Goal: Task Accomplishment & Management: Complete application form

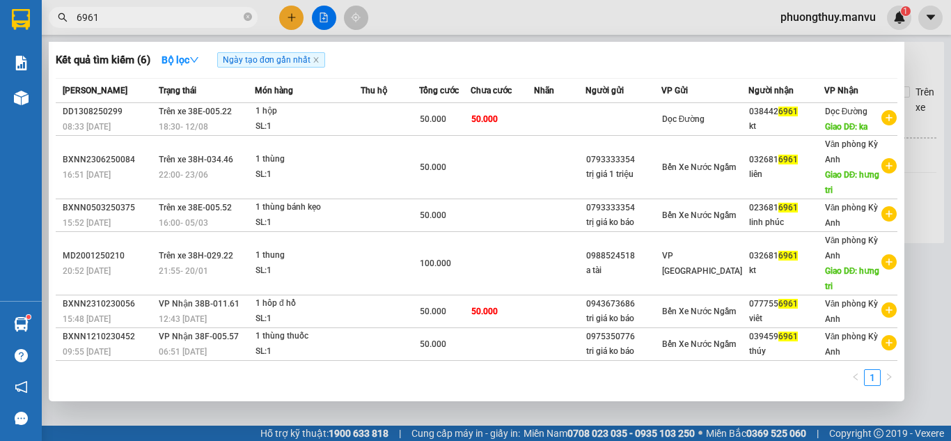
click at [428, 9] on div at bounding box center [475, 220] width 951 height 441
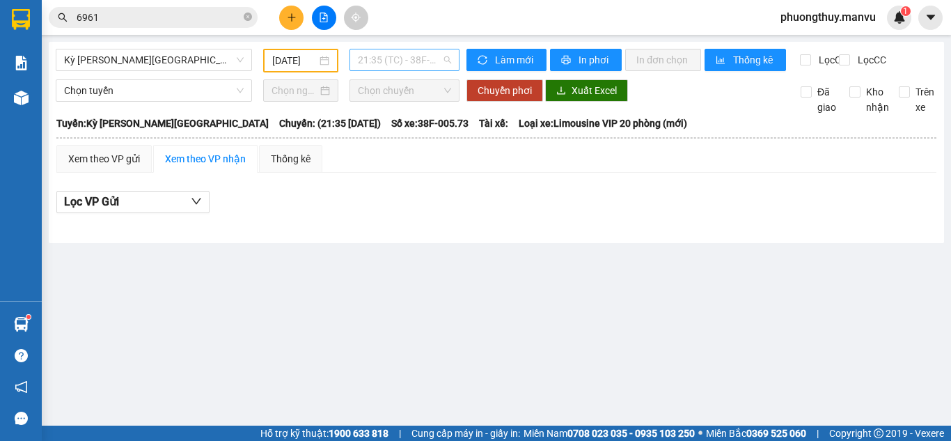
click at [399, 66] on span "21:35 (TC) - 38F-005.73" at bounding box center [404, 59] width 93 height 21
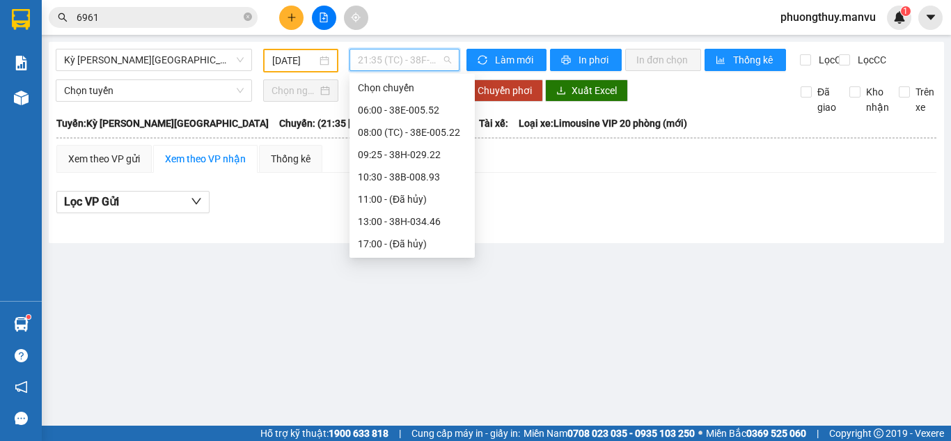
click at [286, 62] on input "[DATE]" at bounding box center [294, 60] width 45 height 15
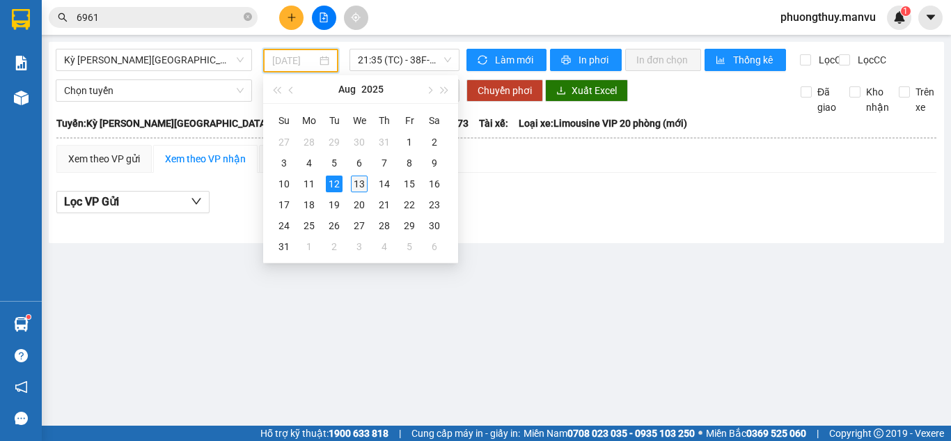
click at [365, 182] on div "13" at bounding box center [359, 183] width 17 height 17
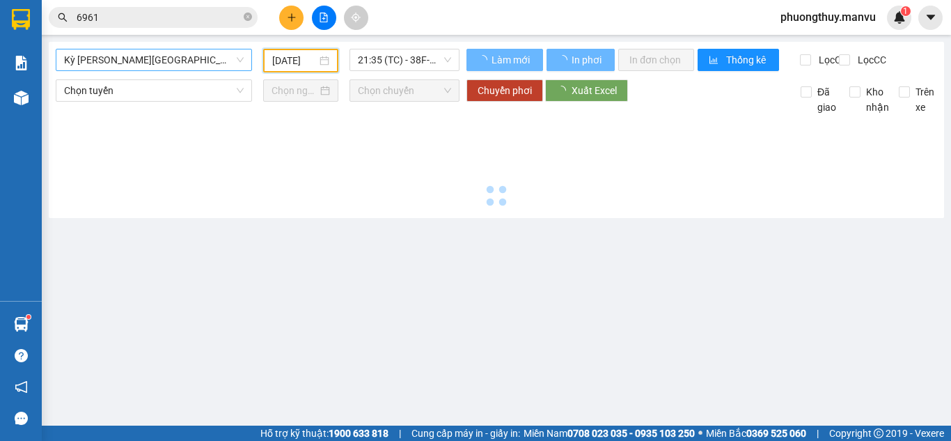
click at [198, 59] on span "Kỳ [PERSON_NAME][GEOGRAPHIC_DATA]" at bounding box center [154, 59] width 180 height 21
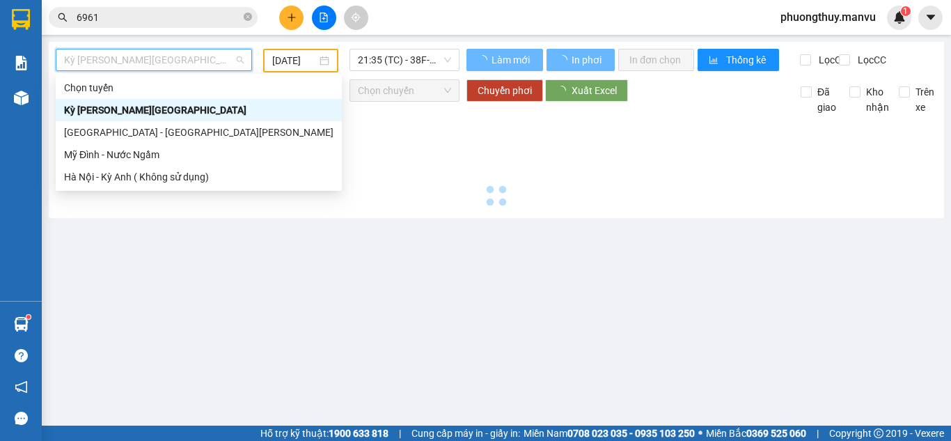
type input "[DATE]"
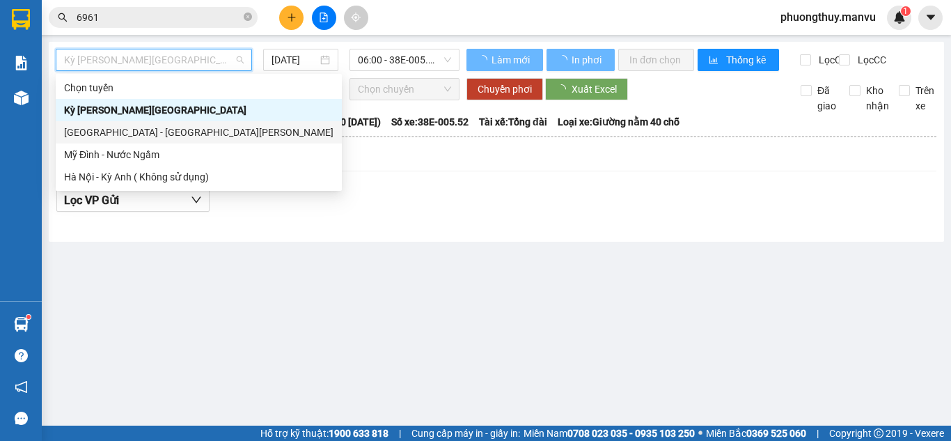
drag, startPoint x: 77, startPoint y: 141, endPoint x: 267, endPoint y: 96, distance: 194.5
click at [77, 140] on div "[GEOGRAPHIC_DATA] - [GEOGRAPHIC_DATA][PERSON_NAME]" at bounding box center [199, 132] width 286 height 22
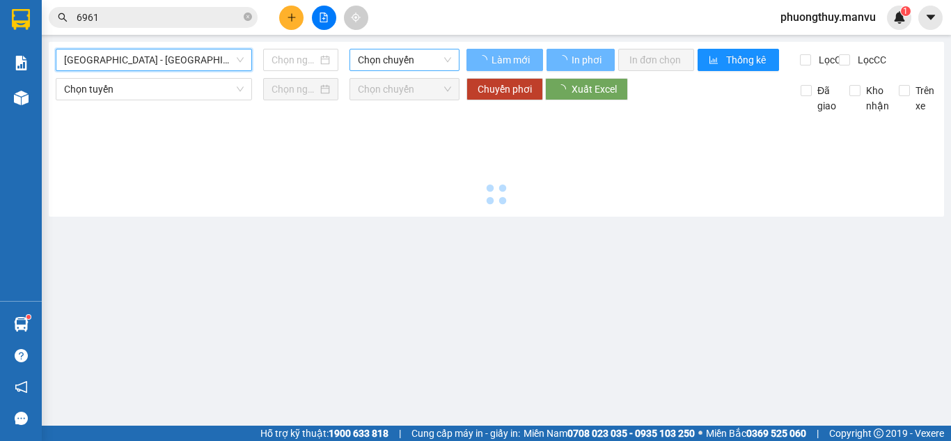
type input "[DATE]"
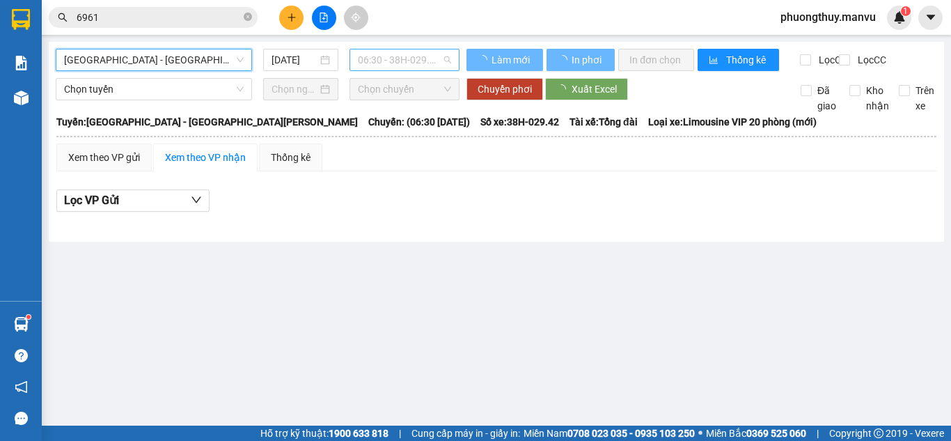
scroll to position [22, 0]
click at [418, 58] on span "06:30 - 38H-029.42" at bounding box center [404, 59] width 93 height 21
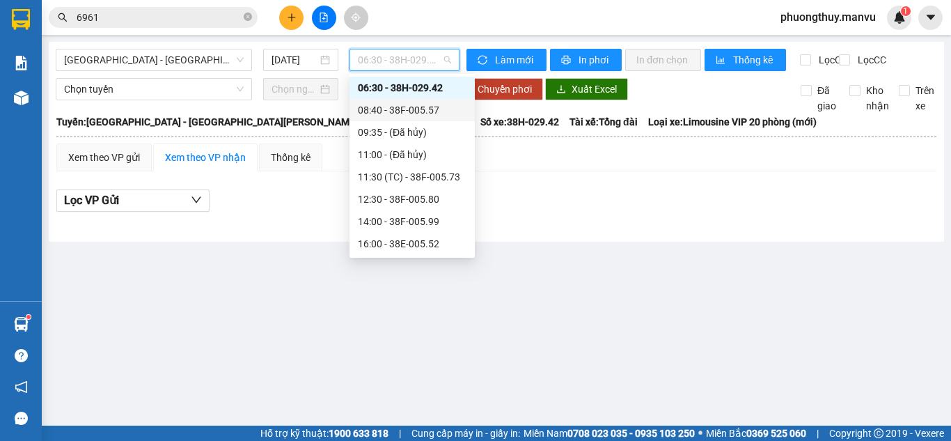
click at [426, 104] on div "08:40 - 38F-005.57" at bounding box center [412, 109] width 109 height 15
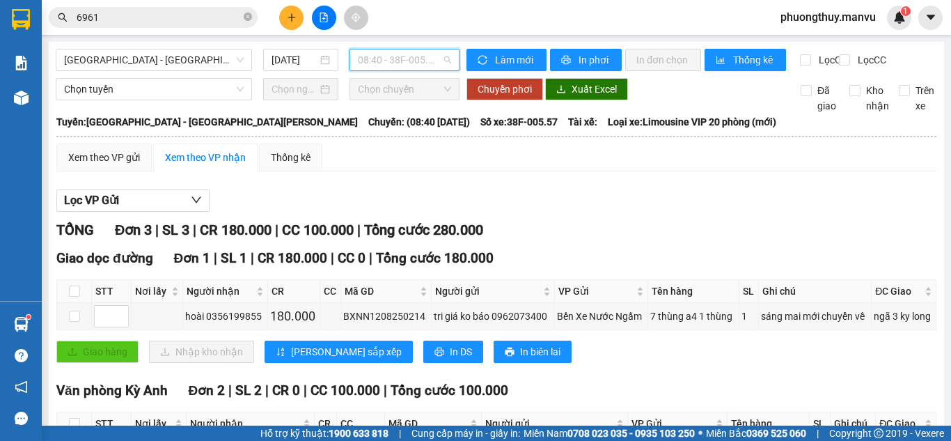
click at [402, 56] on span "08:40 - 38F-005.57" at bounding box center [404, 59] width 93 height 21
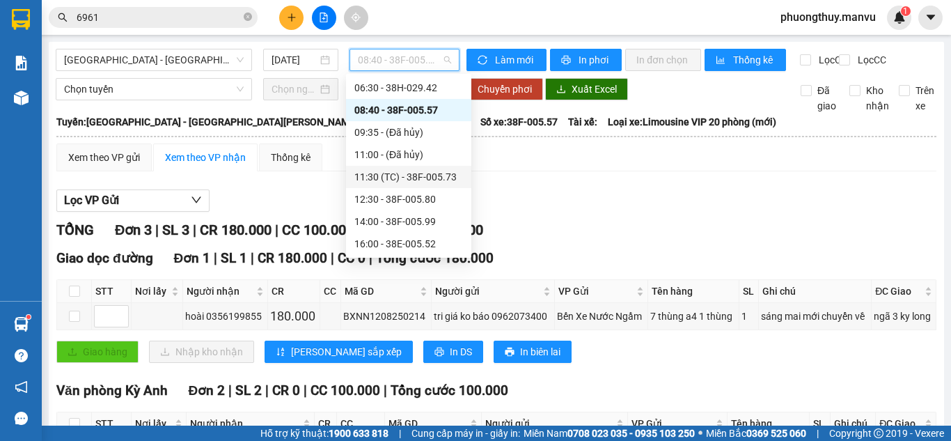
click at [404, 177] on div "11:30 (TC) - 38F-005.73" at bounding box center [408, 176] width 109 height 15
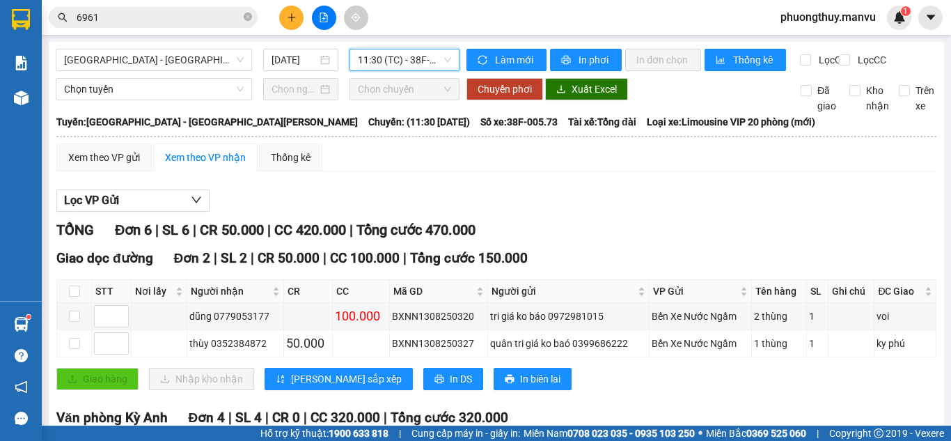
click at [399, 61] on span "11:30 (TC) - 38F-005.73" at bounding box center [404, 59] width 93 height 21
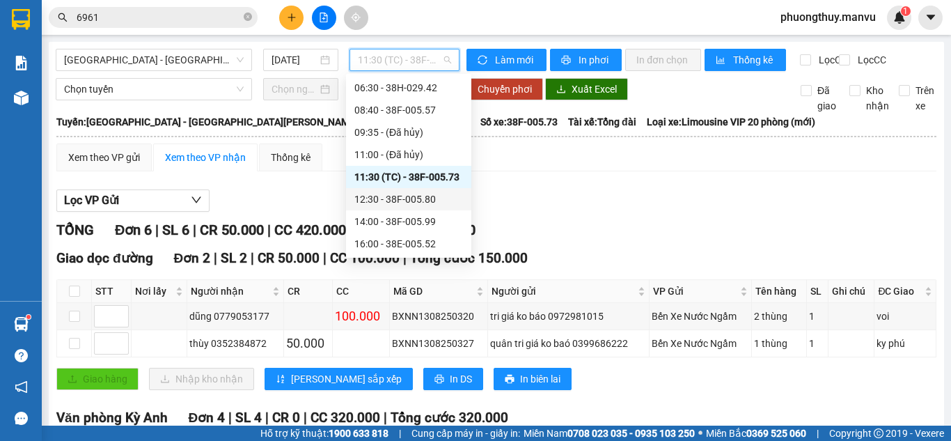
click at [408, 196] on div "12:30 - 38F-005.80" at bounding box center [408, 198] width 109 height 15
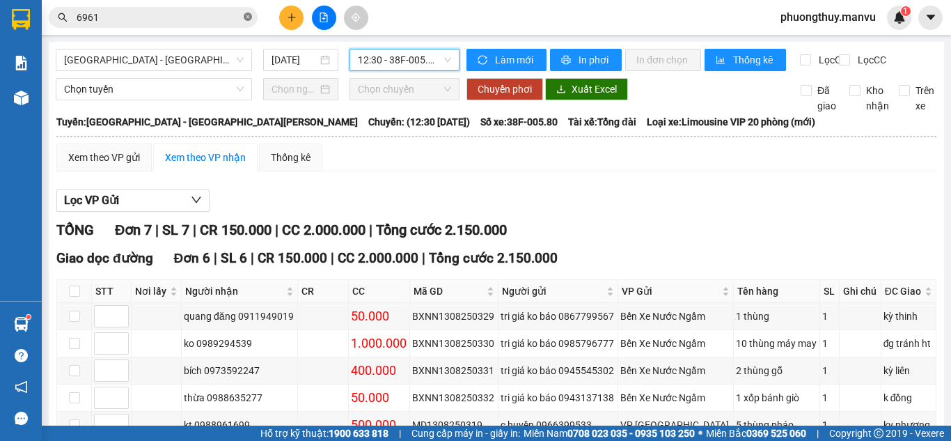
click at [248, 17] on icon "close-circle" at bounding box center [248, 17] width 8 height 8
click at [244, 18] on span at bounding box center [248, 17] width 8 height 15
click at [205, 16] on input "text" at bounding box center [159, 17] width 164 height 15
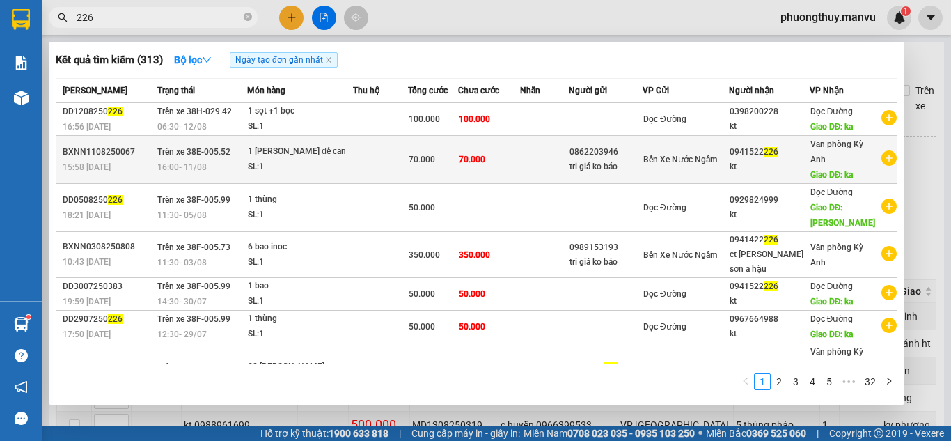
type input "226"
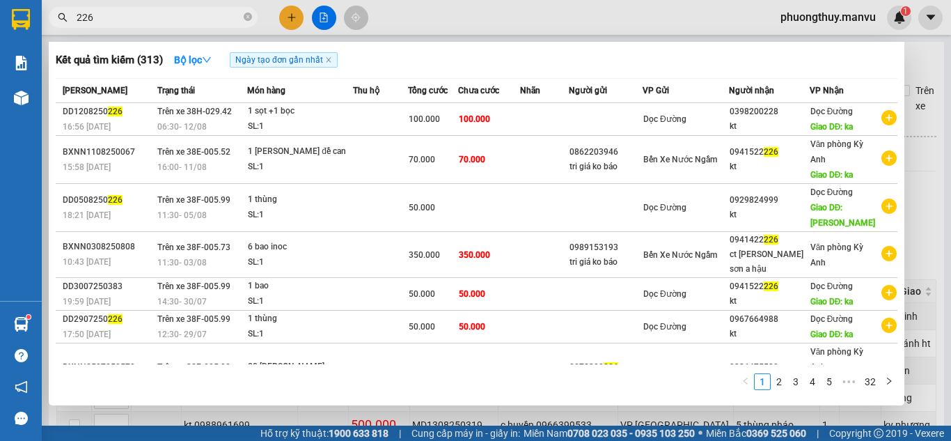
click at [549, 155] on td at bounding box center [544, 160] width 49 height 48
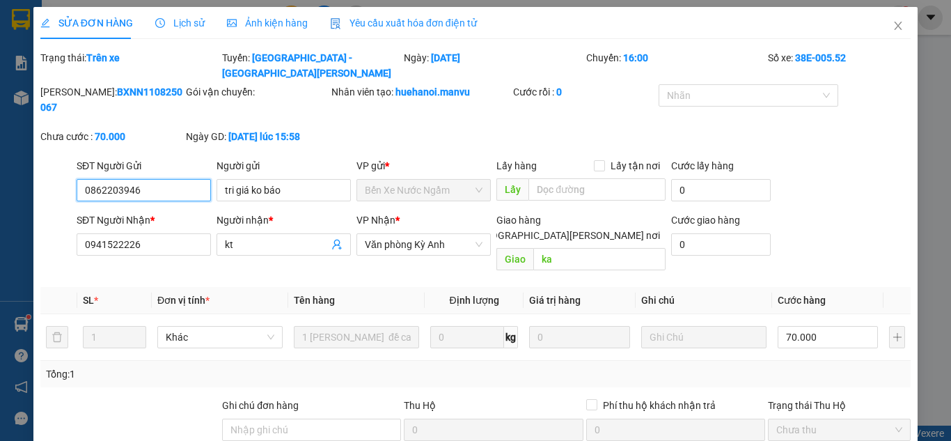
type input "0862203946"
type input "tri giá ko báo"
type input "0941522226"
type input "kt"
type input "ka"
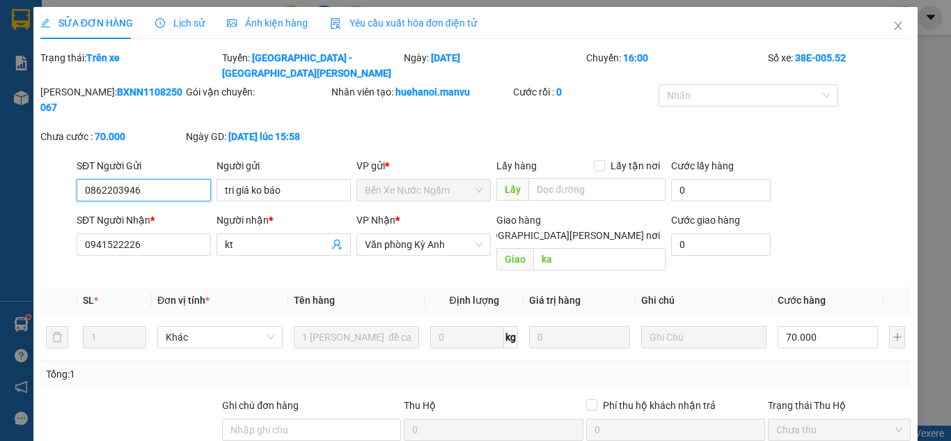
type input "70.000"
click at [880, 23] on span "Close" at bounding box center [897, 26] width 39 height 39
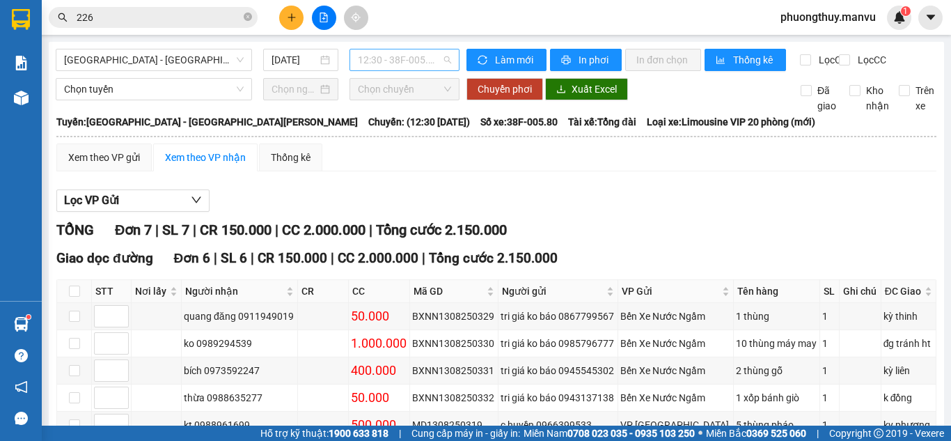
click at [397, 63] on span "12:30 - 38F-005.80" at bounding box center [404, 59] width 93 height 21
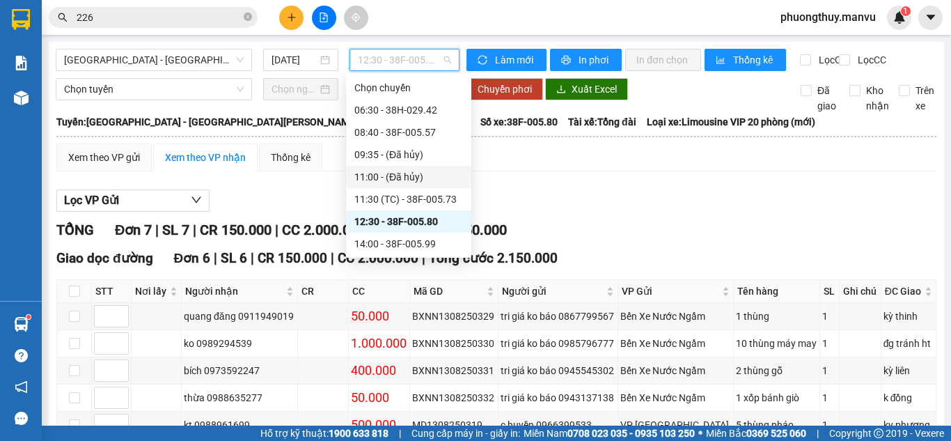
scroll to position [178, 0]
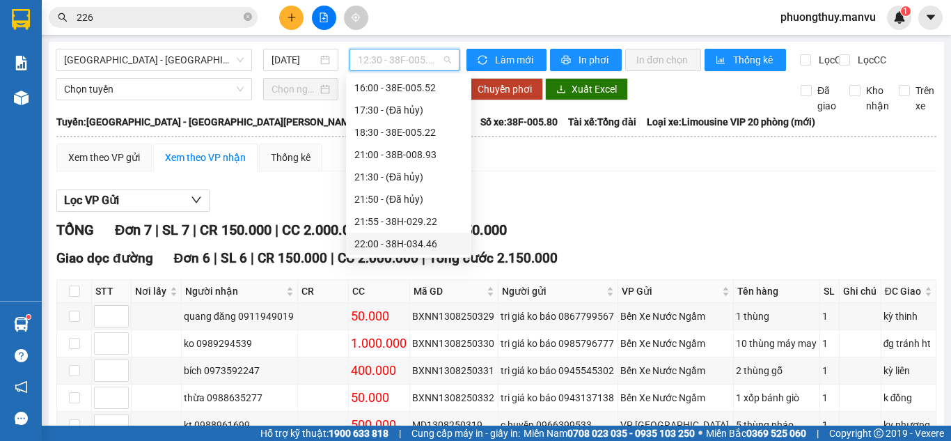
click at [402, 239] on div "22:00 - 38H-034.46" at bounding box center [408, 243] width 109 height 15
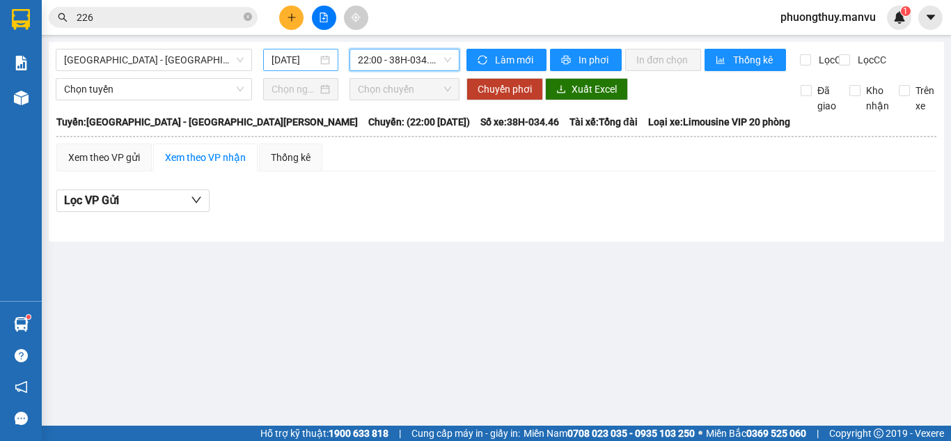
click at [308, 68] on div "[DATE]" at bounding box center [300, 60] width 75 height 22
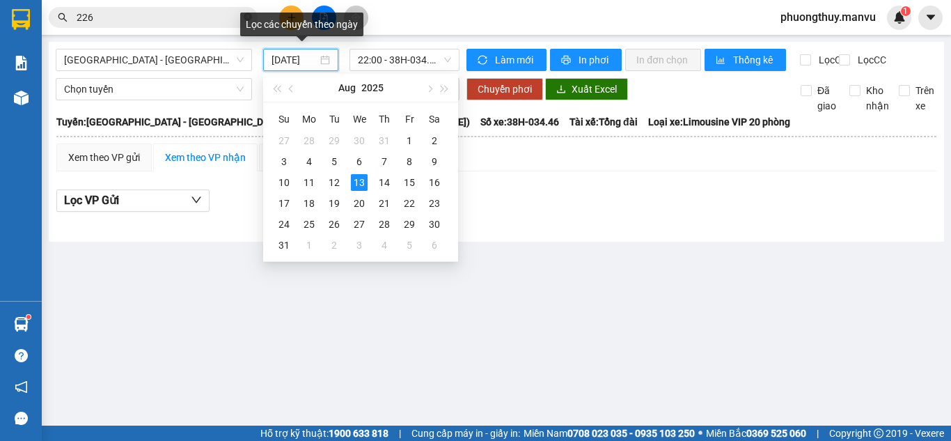
click at [315, 58] on input "[DATE]" at bounding box center [294, 59] width 46 height 15
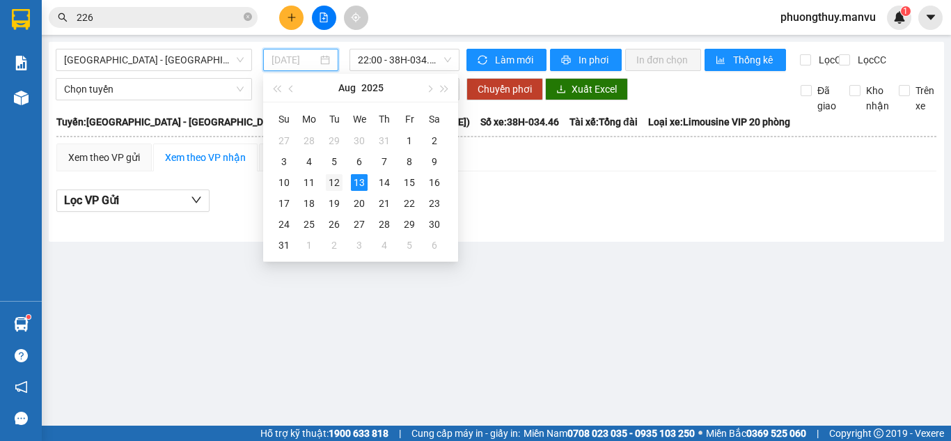
click at [340, 189] on div "12" at bounding box center [334, 182] width 17 height 17
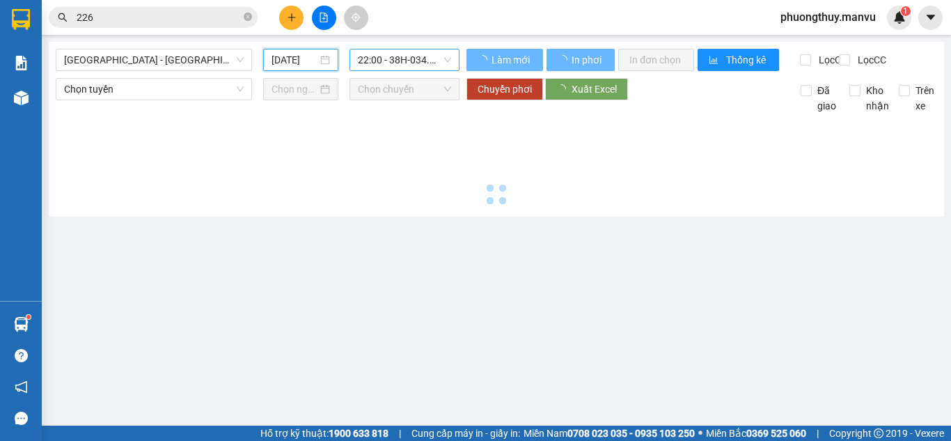
click at [404, 64] on span "22:00 - 38H-034.46" at bounding box center [404, 59] width 93 height 21
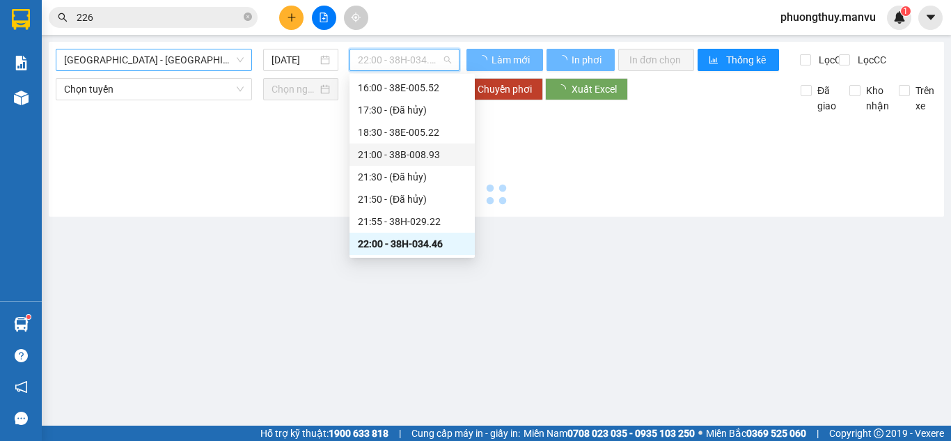
type input "[DATE]"
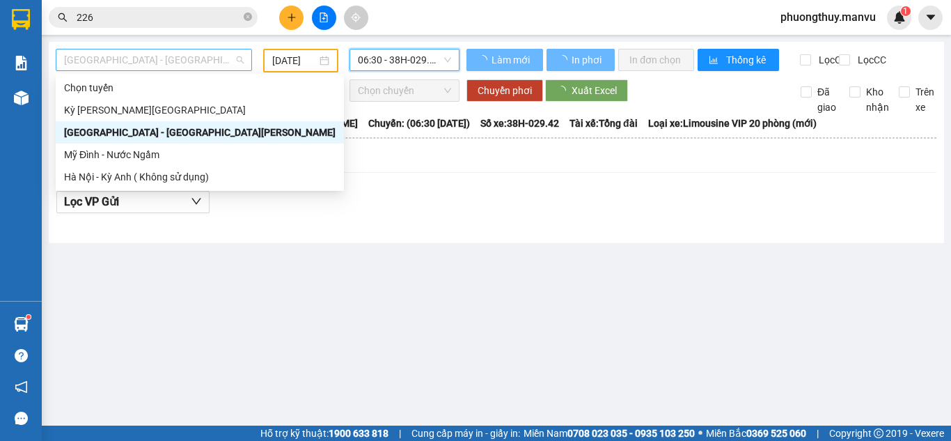
click at [159, 49] on div "[GEOGRAPHIC_DATA] - [GEOGRAPHIC_DATA][PERSON_NAME]" at bounding box center [154, 60] width 196 height 22
click at [118, 107] on div "Kỳ [PERSON_NAME][GEOGRAPHIC_DATA]" at bounding box center [199, 109] width 271 height 15
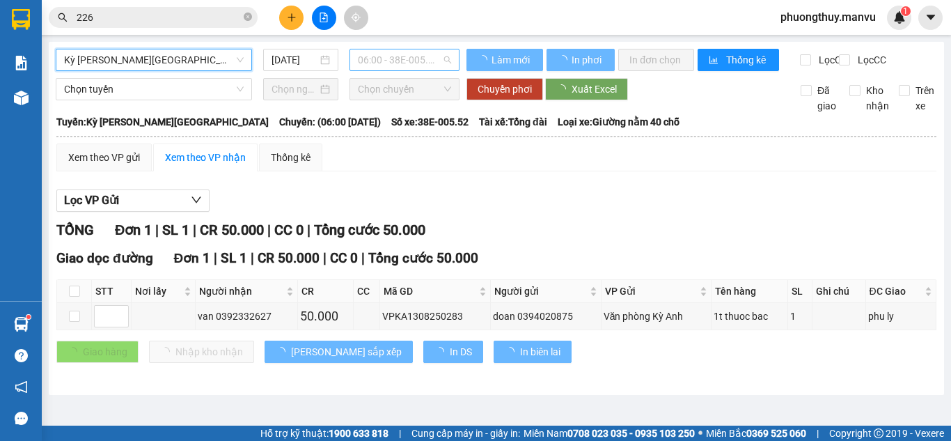
click at [419, 56] on span "06:00 - 38E-005.52" at bounding box center [404, 59] width 93 height 21
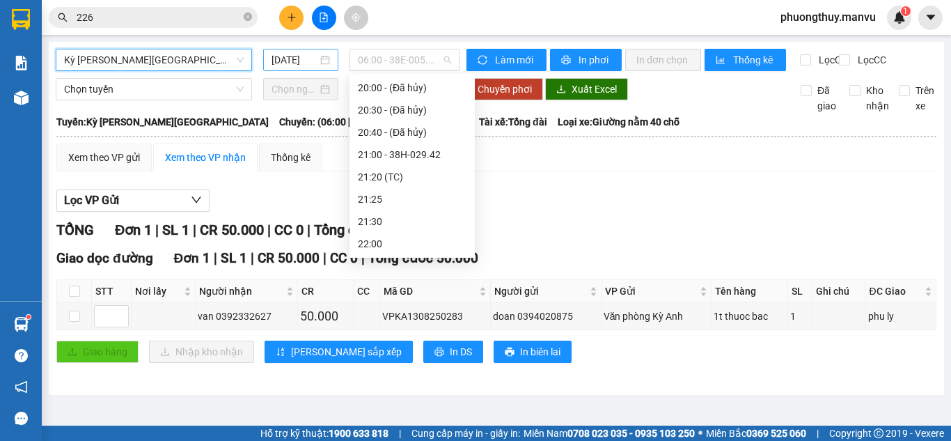
scroll to position [22, 0]
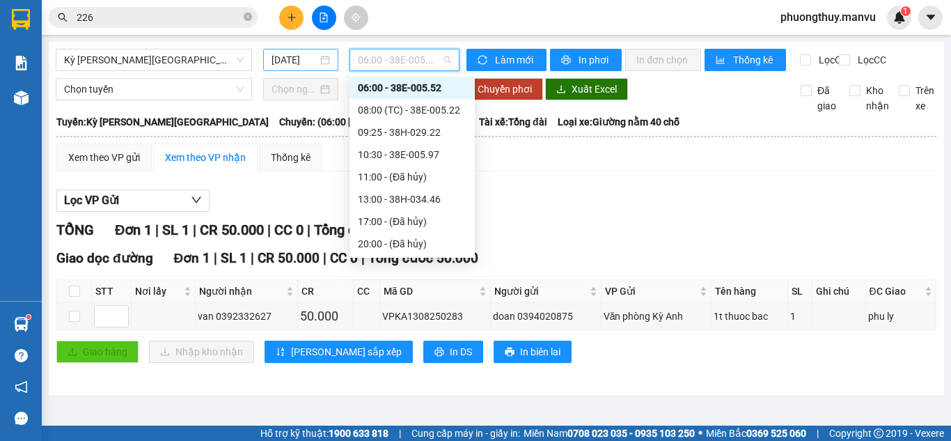
click at [294, 57] on input "[DATE]" at bounding box center [294, 59] width 46 height 15
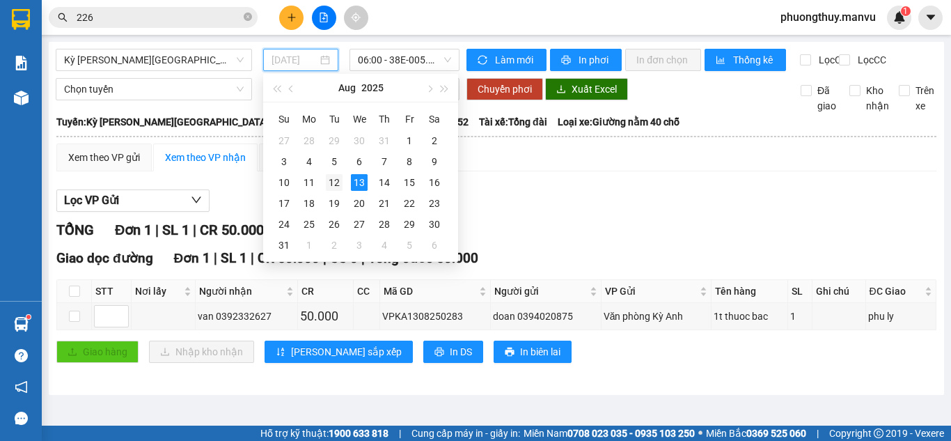
click at [332, 180] on div "12" at bounding box center [334, 182] width 17 height 17
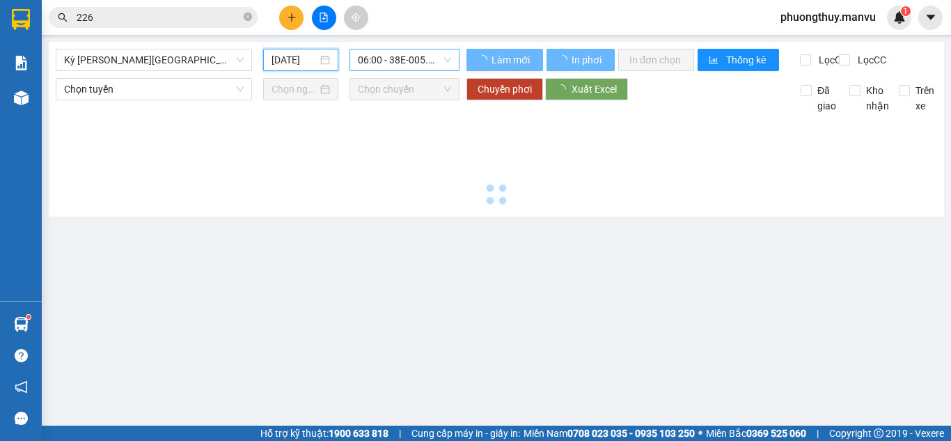
type input "[DATE]"
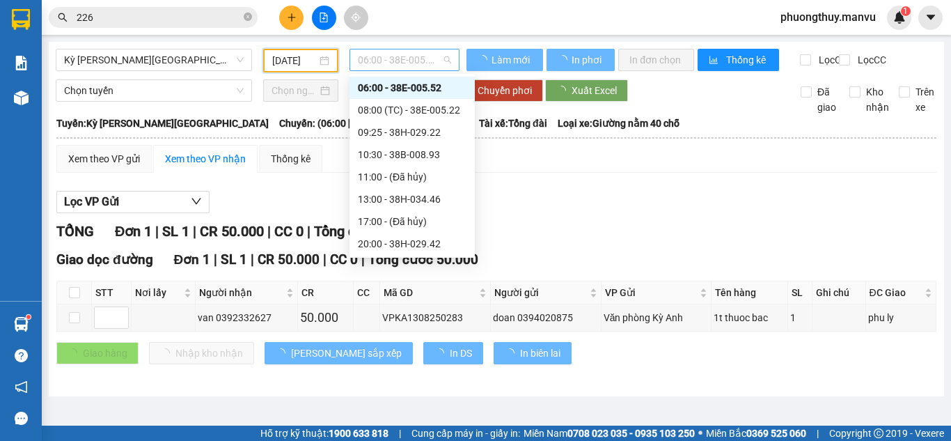
drag, startPoint x: 415, startPoint y: 49, endPoint x: 420, endPoint y: 65, distance: 16.9
click at [416, 52] on span "06:00 - 38E-005.52" at bounding box center [404, 59] width 93 height 21
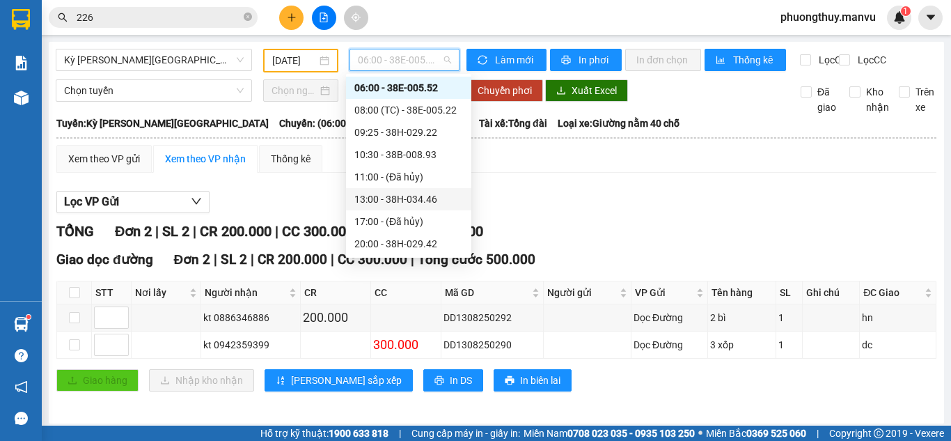
click at [398, 200] on div "13:00 - 38H-034.46" at bounding box center [408, 198] width 109 height 15
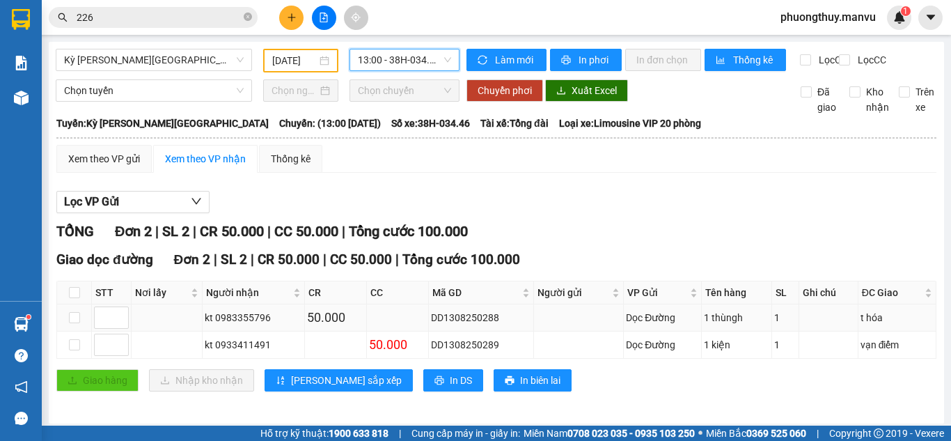
click at [862, 317] on td "t hóa" at bounding box center [897, 317] width 78 height 27
drag, startPoint x: 862, startPoint y: 317, endPoint x: 862, endPoint y: 324, distance: 7.0
click at [862, 318] on td "t hóa" at bounding box center [897, 317] width 78 height 27
click at [861, 325] on div "t hóa" at bounding box center [896, 317] width 73 height 15
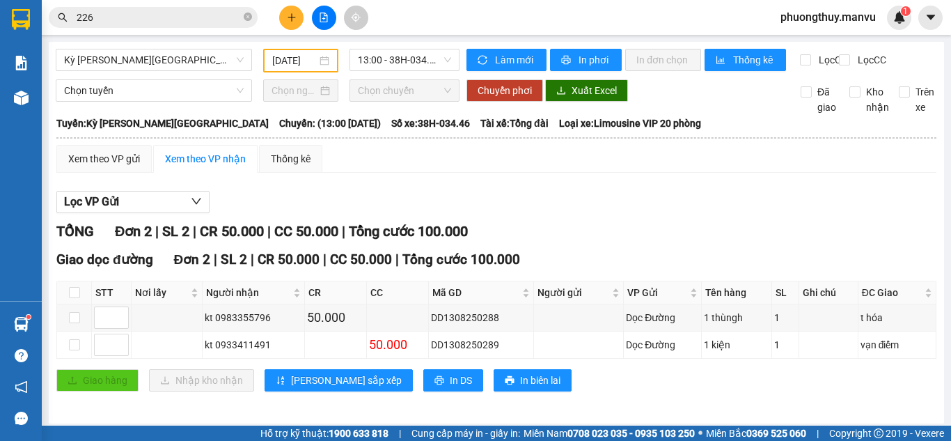
click at [757, 262] on div "Giao dọc đường Đơn 2 | SL 2 | CR 50.000 | CC 50.000 | [PERSON_NAME] 100.000" at bounding box center [496, 259] width 880 height 21
click at [297, 24] on button at bounding box center [291, 18] width 24 height 24
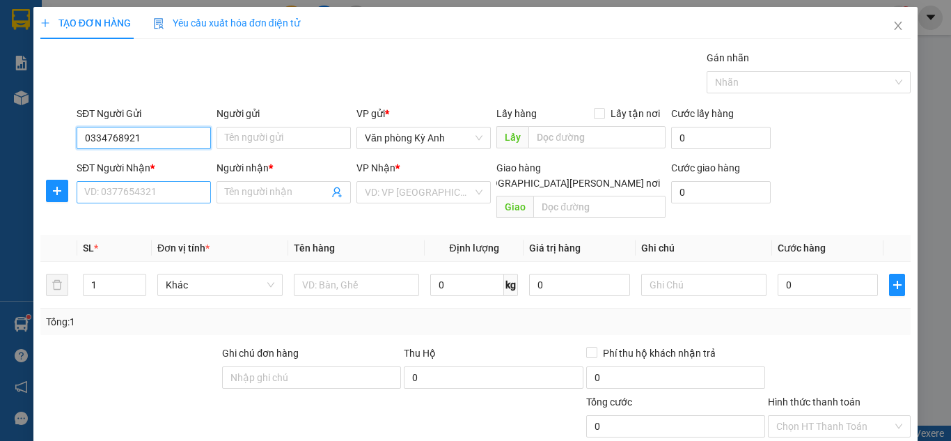
type input "0334768921"
click at [152, 193] on input "SĐT Người Nhận *" at bounding box center [144, 192] width 134 height 22
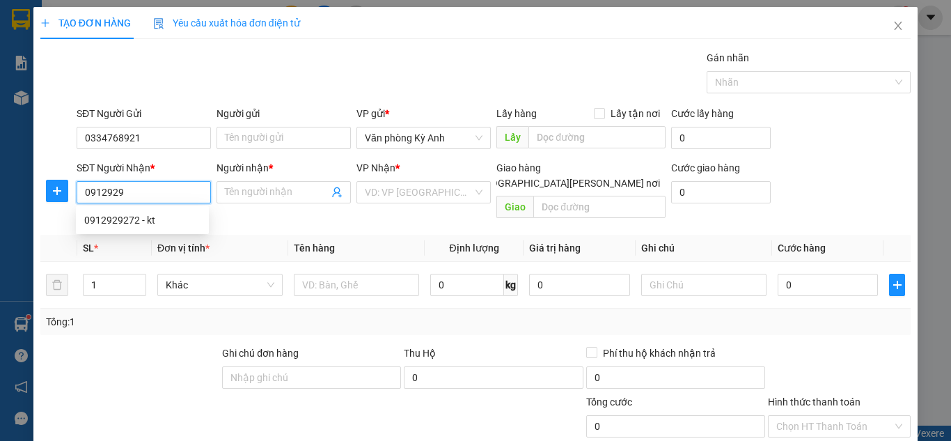
click at [157, 216] on div "0912929272 - kt" at bounding box center [142, 219] width 116 height 15
type input "0912929272"
type input "kt"
type input "hn"
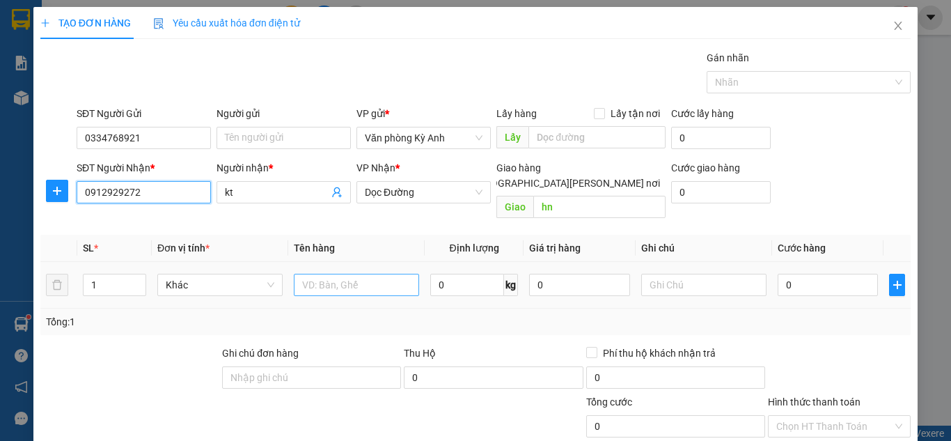
type input "0912929272"
click at [386, 274] on input "text" at bounding box center [356, 285] width 125 height 22
type input "1 hso"
type input "005"
type input "5"
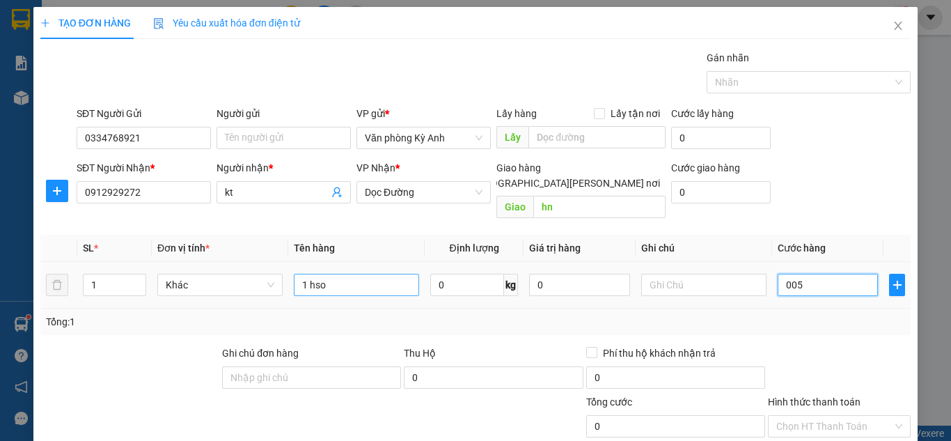
type input "5"
type input "0.050"
type input "50"
type input "00.500"
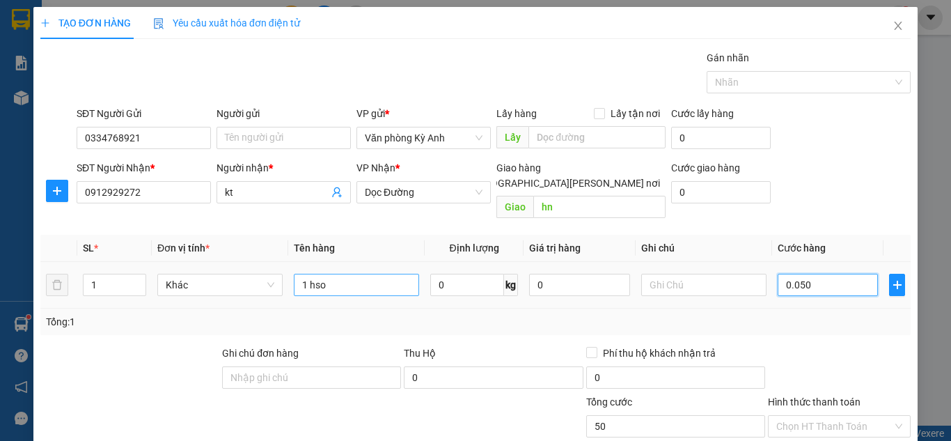
type input "500"
type input "0.005.000"
type input "5.000"
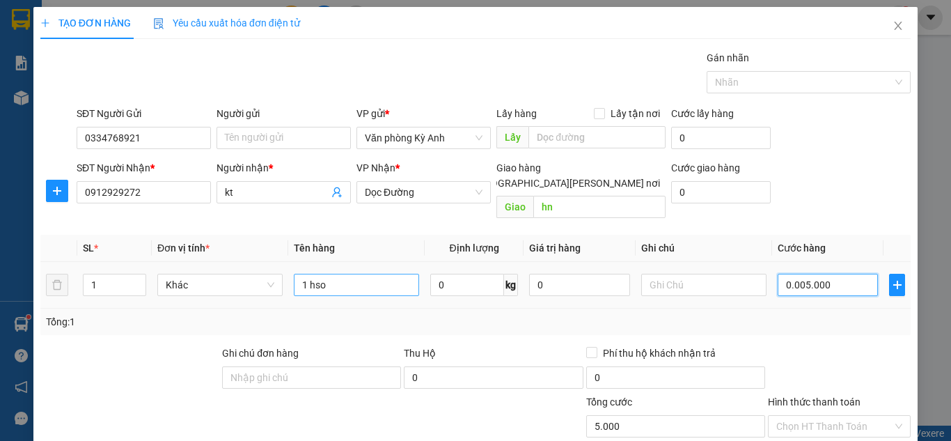
type input "000.050.000"
type input "50.000"
click at [487, 314] on div "Tổng: 1" at bounding box center [475, 321] width 870 height 26
type input "50.000"
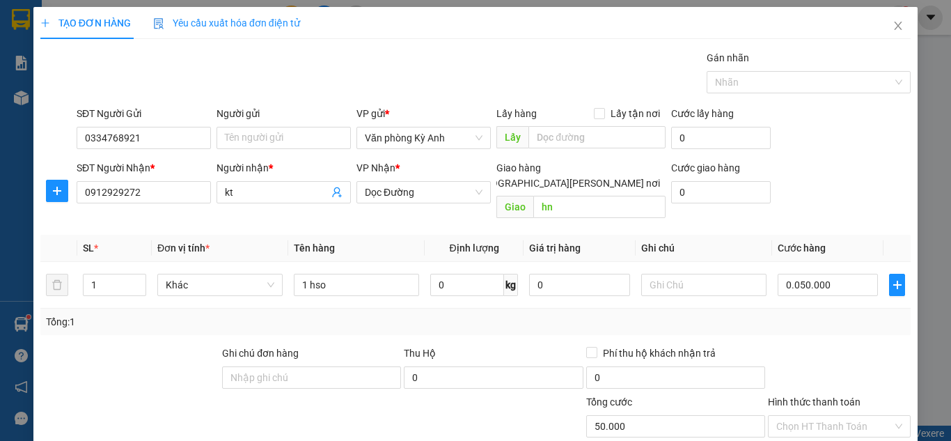
type input "50.000"
click at [846, 416] on input "Hình thức thanh toán" at bounding box center [834, 426] width 116 height 21
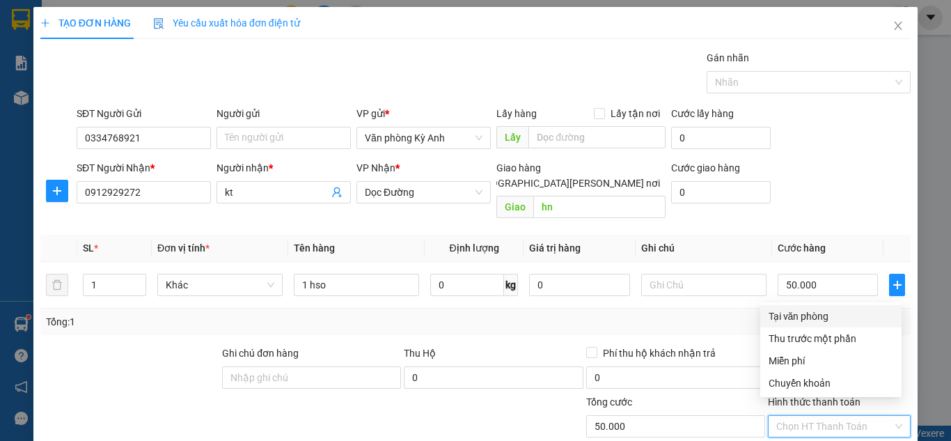
click at [793, 313] on div "Tại văn phòng" at bounding box center [830, 315] width 125 height 15
type input "0"
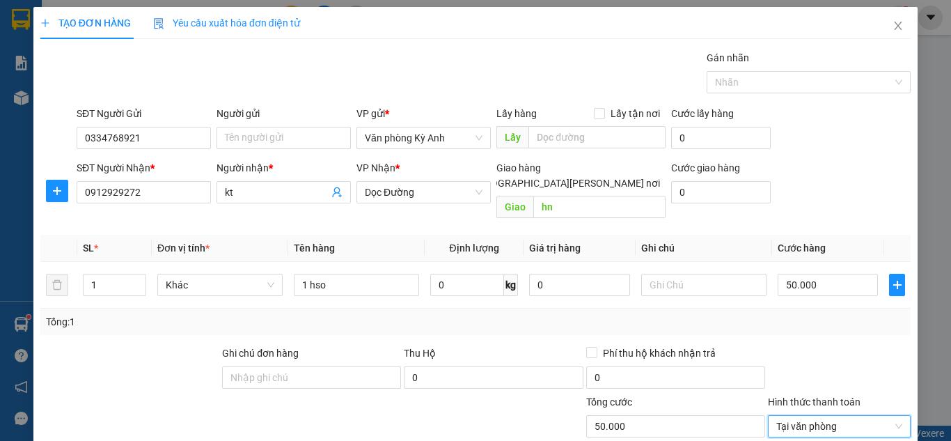
click at [653, 317] on div "Tổng: 1" at bounding box center [475, 321] width 870 height 26
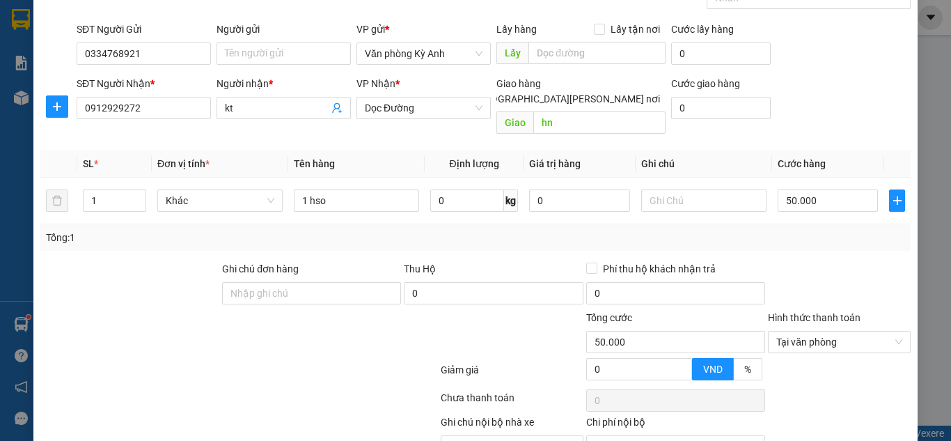
scroll to position [145, 0]
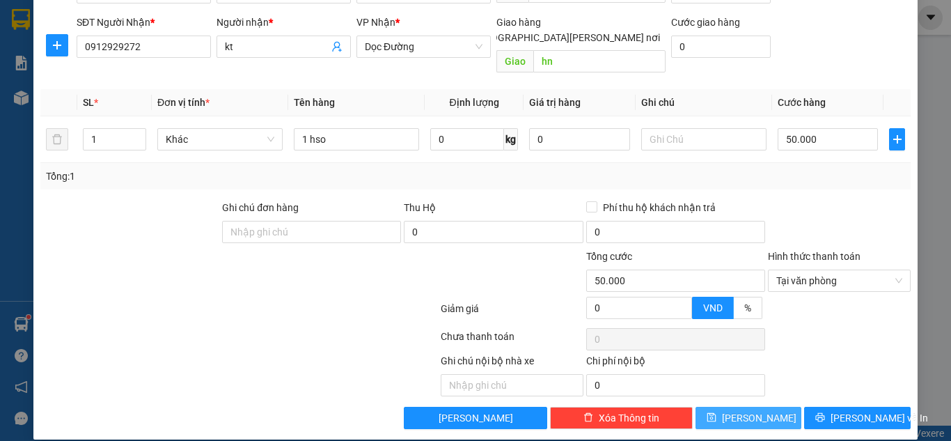
click at [750, 410] on span "[PERSON_NAME]" at bounding box center [759, 417] width 74 height 15
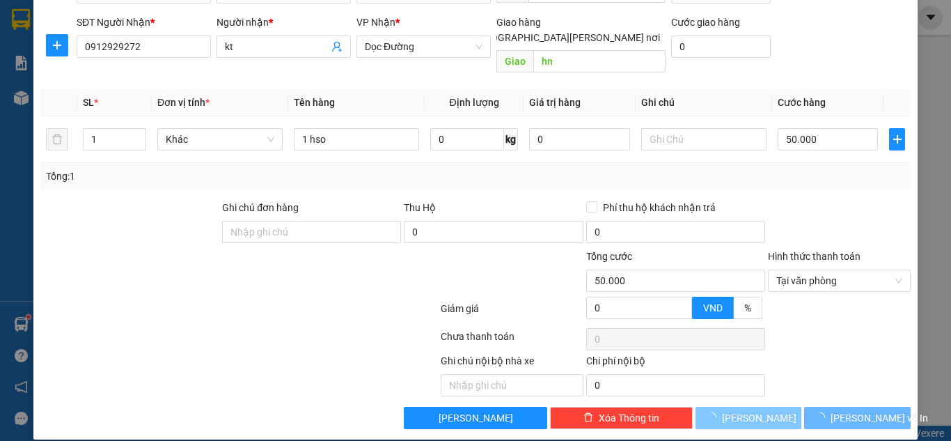
type input "0"
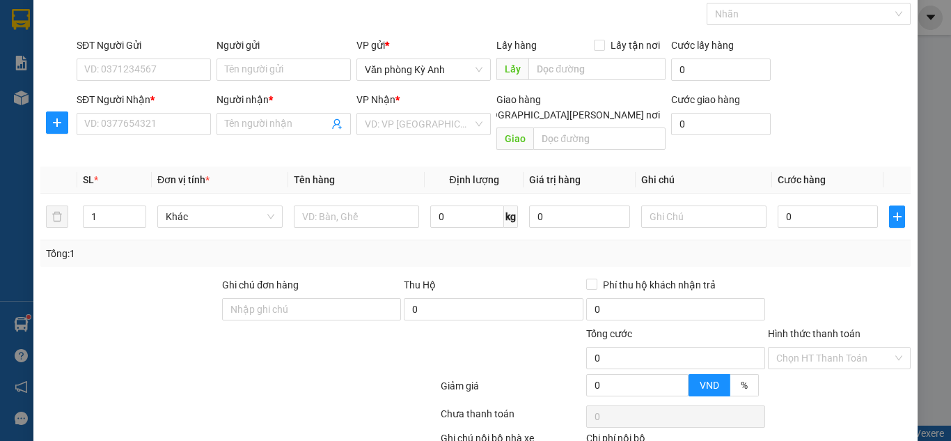
scroll to position [0, 0]
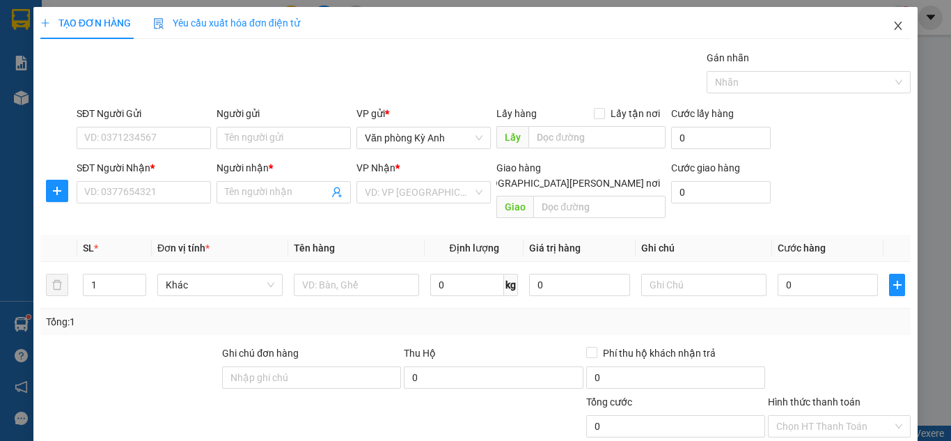
click at [892, 30] on icon "close" at bounding box center [897, 25] width 11 height 11
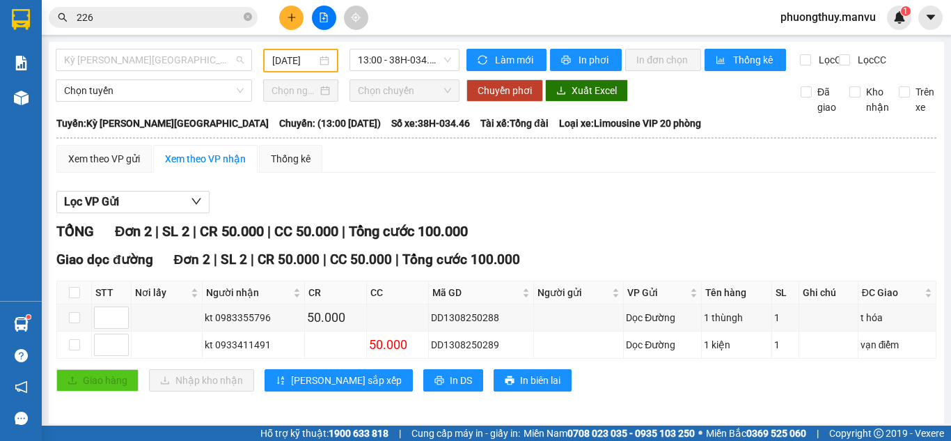
drag, startPoint x: 202, startPoint y: 63, endPoint x: 104, endPoint y: 120, distance: 112.9
click at [201, 63] on span "Kỳ [PERSON_NAME][GEOGRAPHIC_DATA]" at bounding box center [154, 59] width 180 height 21
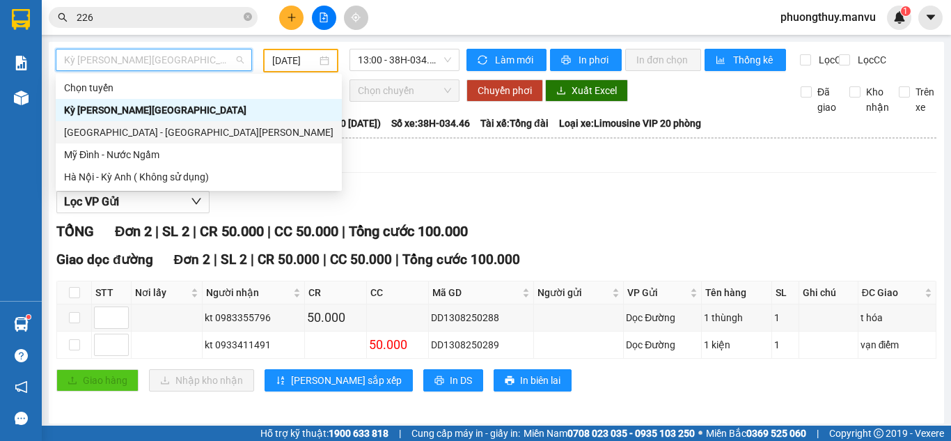
click at [106, 137] on div "[GEOGRAPHIC_DATA] - [GEOGRAPHIC_DATA][PERSON_NAME]" at bounding box center [198, 132] width 269 height 15
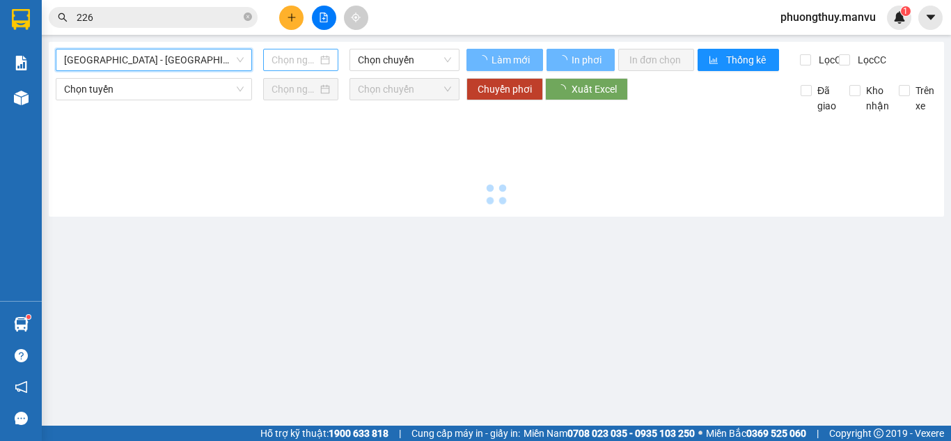
type input "[DATE]"
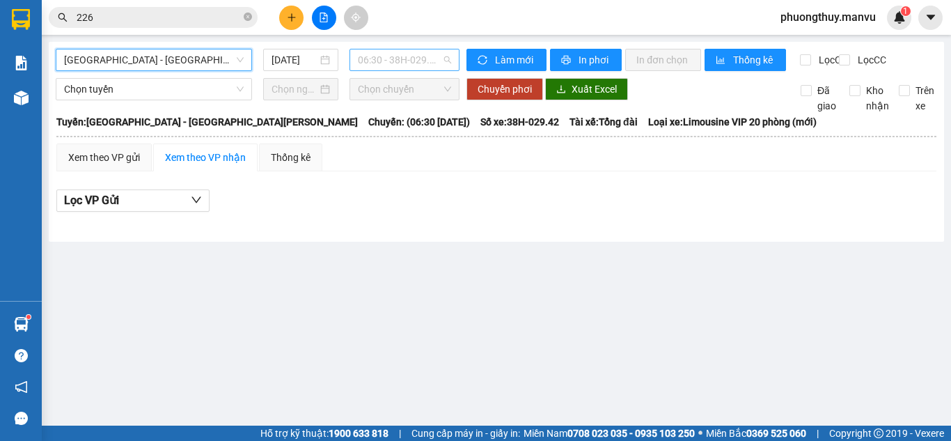
click at [400, 55] on span "06:30 - 38H-029.42" at bounding box center [404, 59] width 93 height 21
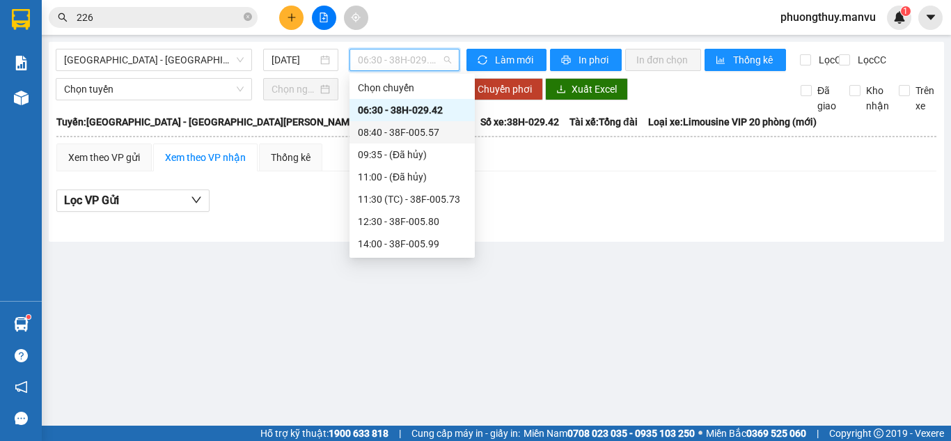
click at [403, 129] on div "08:40 - 38F-005.57" at bounding box center [412, 132] width 109 height 15
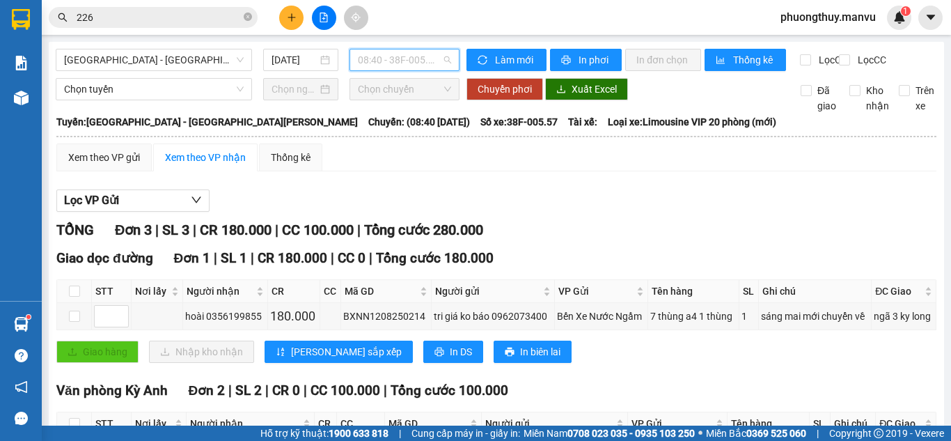
click at [403, 52] on span "08:40 - 38F-005.57" at bounding box center [404, 59] width 93 height 21
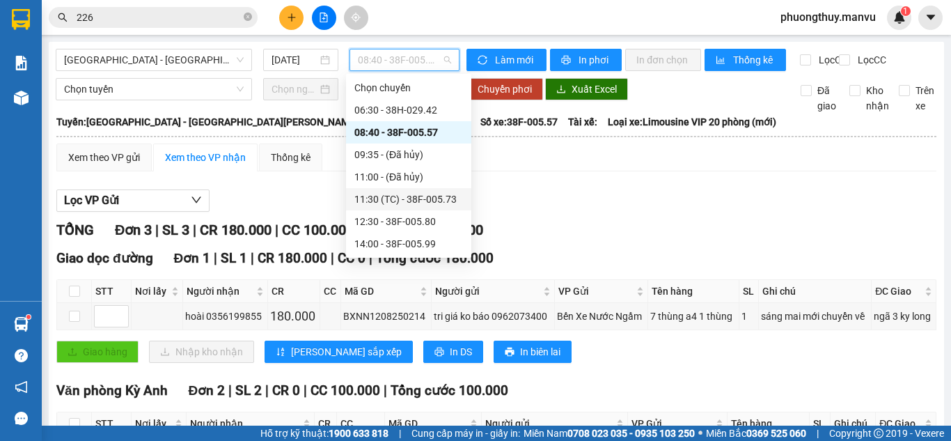
click at [416, 193] on div "11:30 (TC) - 38F-005.73" at bounding box center [408, 198] width 109 height 15
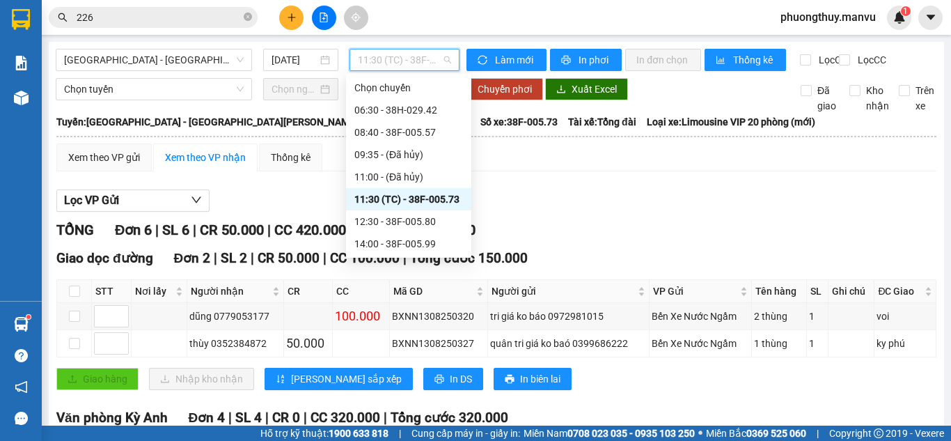
click at [404, 58] on span "11:30 (TC) - 38F-005.73" at bounding box center [404, 59] width 93 height 21
click at [425, 228] on div "12:30 - 38F-005.80" at bounding box center [408, 221] width 109 height 15
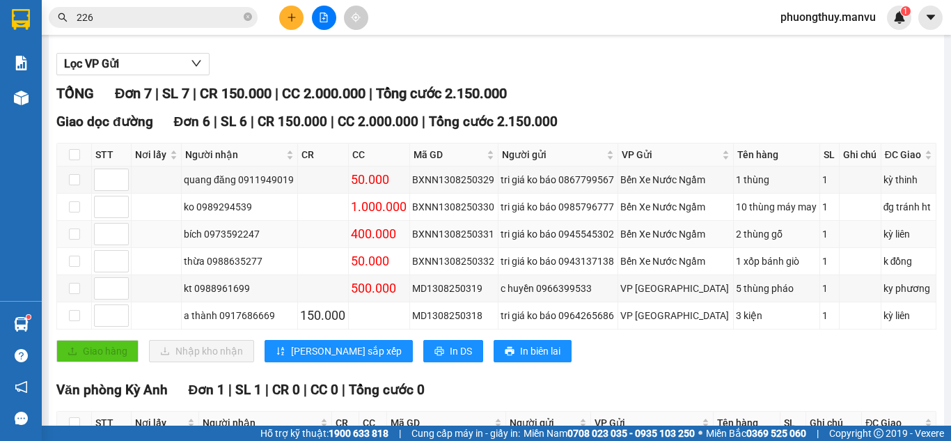
scroll to position [139, 0]
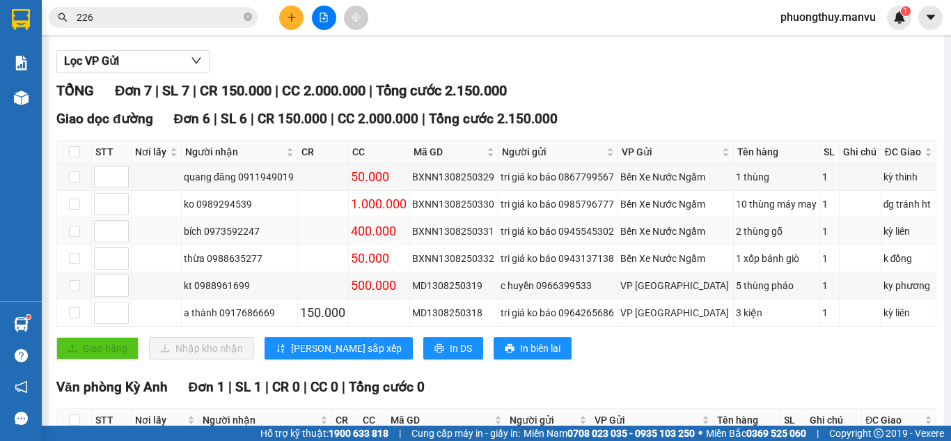
click at [251, 239] on div "bích 0973592247" at bounding box center [239, 230] width 111 height 15
click at [227, 292] on div "kt 0988961699" at bounding box center [239, 285] width 111 height 15
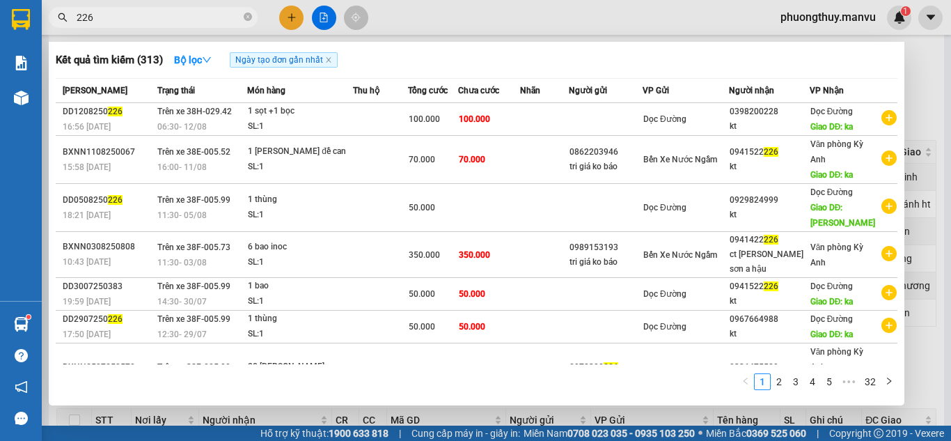
drag, startPoint x: 247, startPoint y: 19, endPoint x: 236, endPoint y: 20, distance: 11.2
click at [246, 20] on icon "close-circle" at bounding box center [248, 17] width 8 height 8
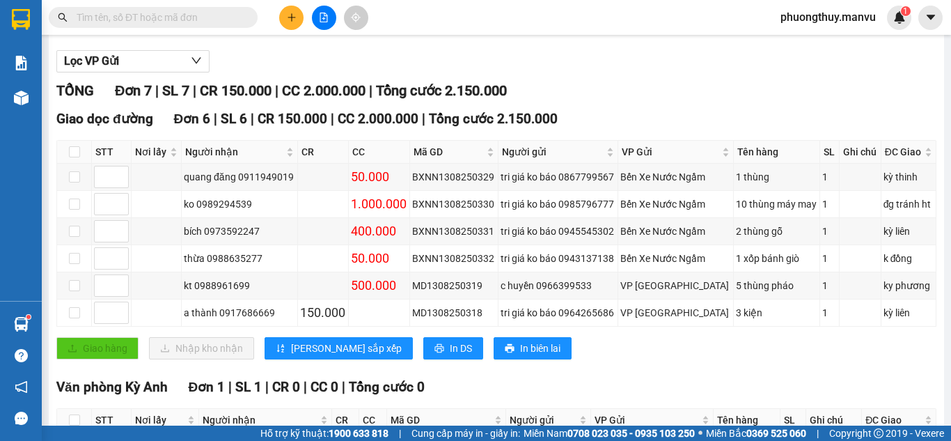
click at [236, 20] on input "text" at bounding box center [159, 17] width 164 height 15
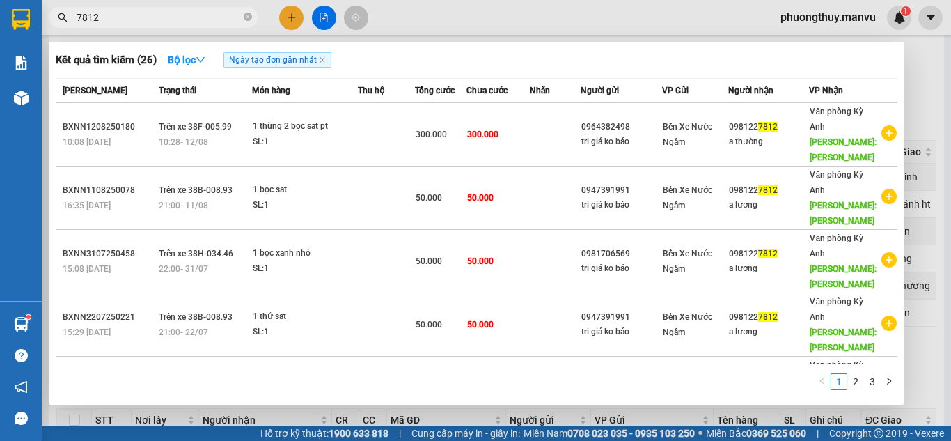
type input "7812"
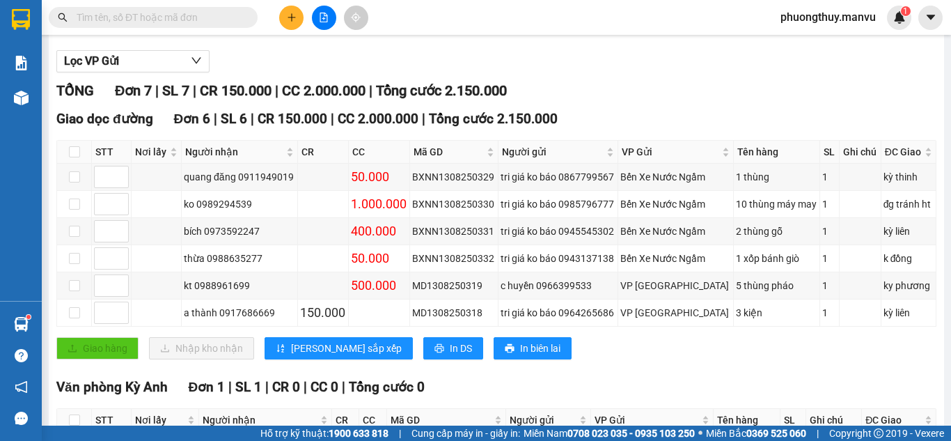
click at [204, 19] on input "text" at bounding box center [159, 17] width 164 height 15
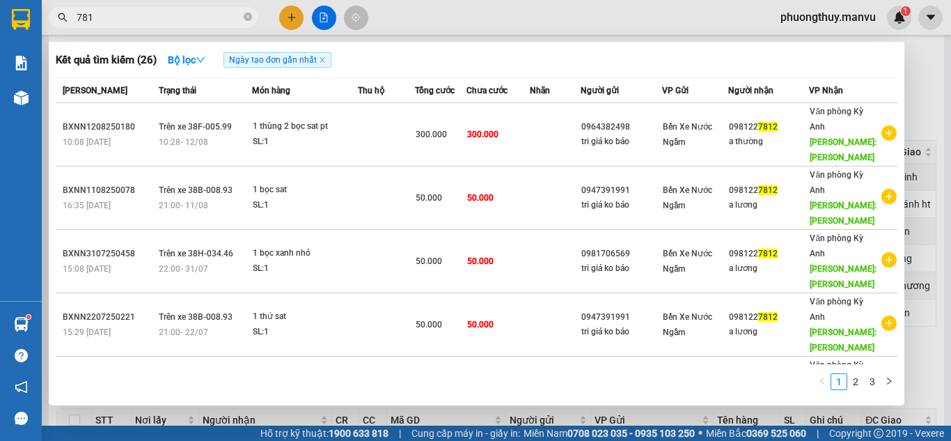
type input "7812"
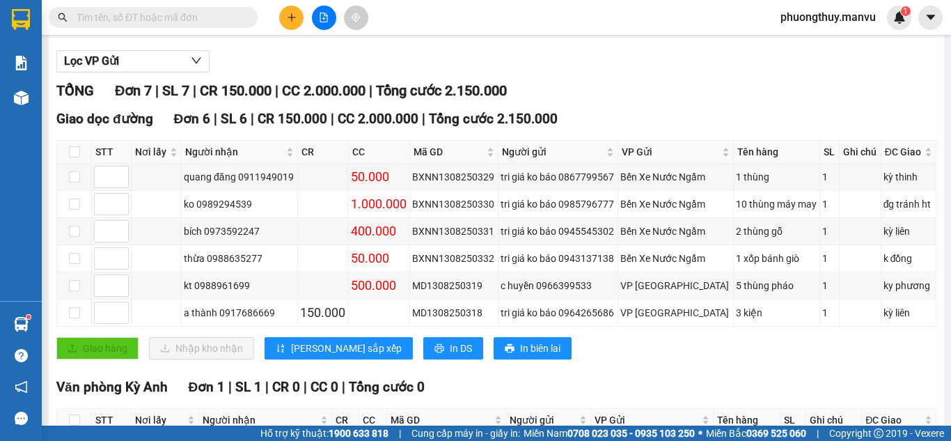
click at [198, 19] on input "text" at bounding box center [159, 17] width 164 height 15
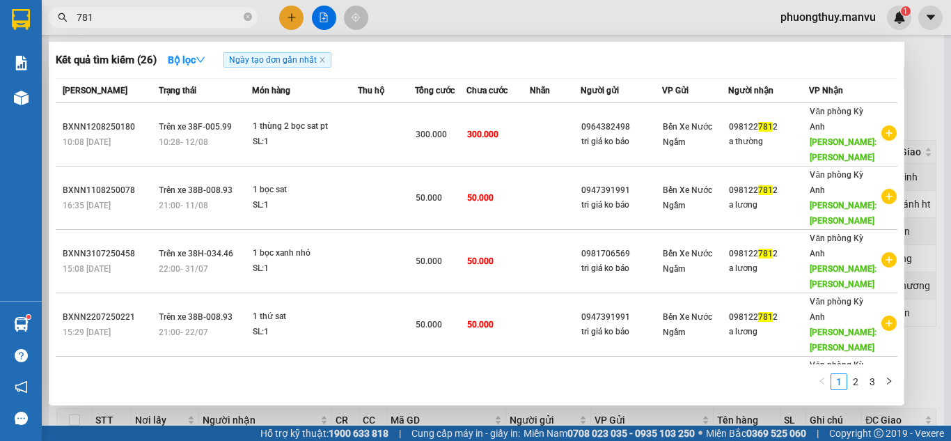
type input "7812"
click at [244, 17] on icon "close-circle" at bounding box center [248, 17] width 8 height 8
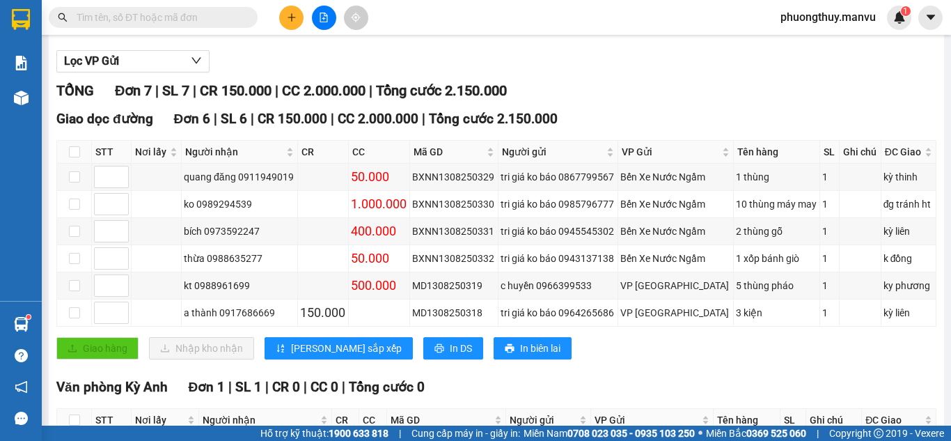
click at [210, 17] on input "text" at bounding box center [159, 17] width 164 height 15
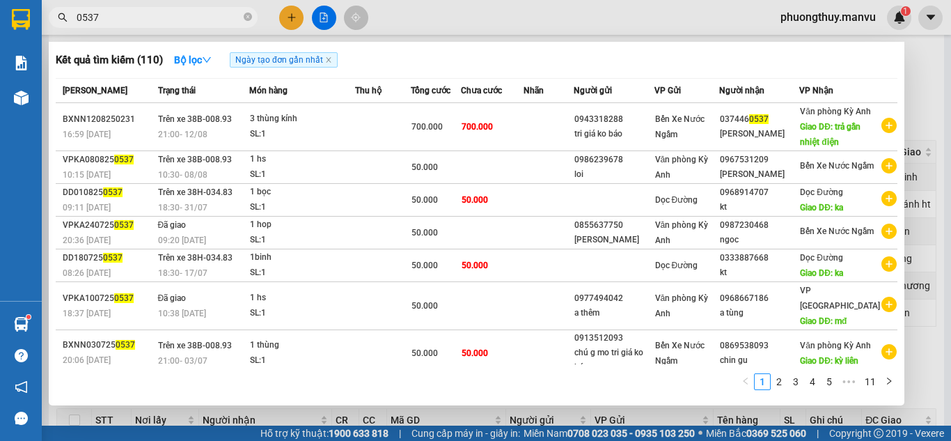
type input "0537"
click at [460, 17] on div at bounding box center [475, 220] width 951 height 441
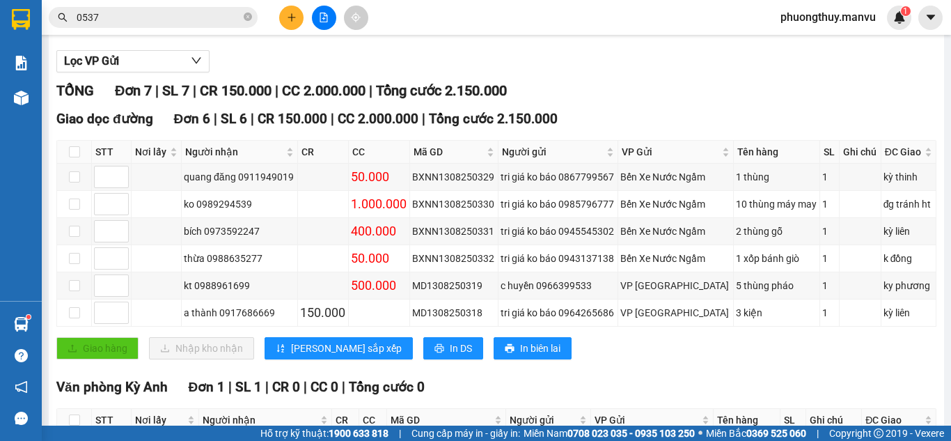
click at [242, 15] on span "0537" at bounding box center [153, 17] width 209 height 21
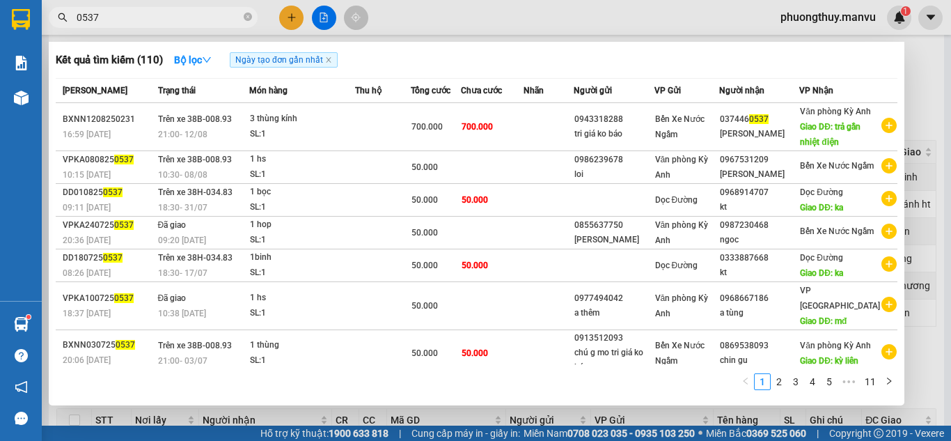
click at [243, 18] on span "0537" at bounding box center [153, 17] width 209 height 21
click at [244, 17] on icon "close-circle" at bounding box center [248, 17] width 8 height 8
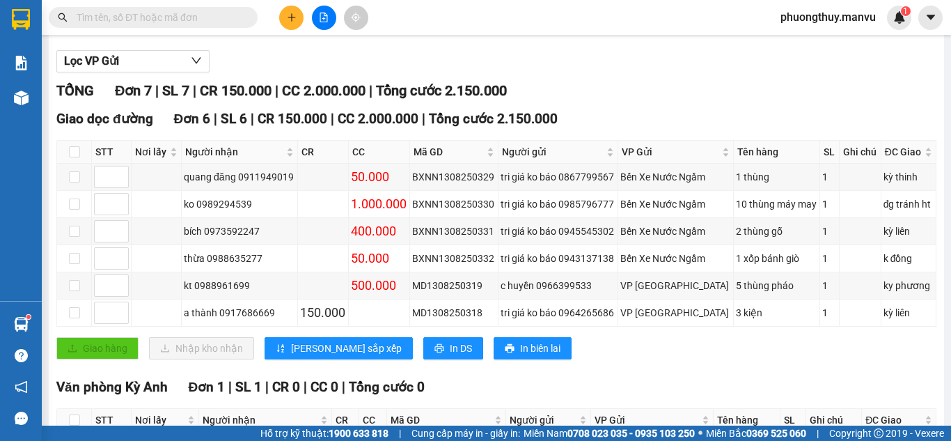
click at [216, 12] on input "text" at bounding box center [159, 17] width 164 height 15
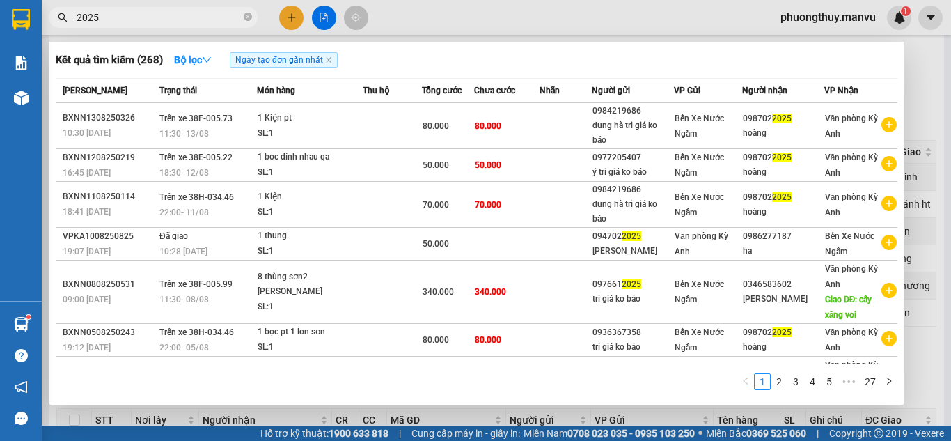
type input "2025"
type input "1495"
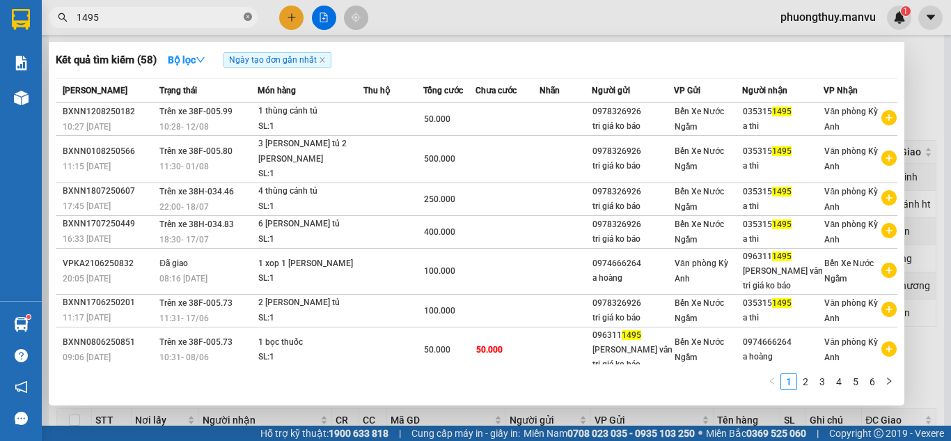
click at [246, 14] on icon "close-circle" at bounding box center [248, 17] width 8 height 8
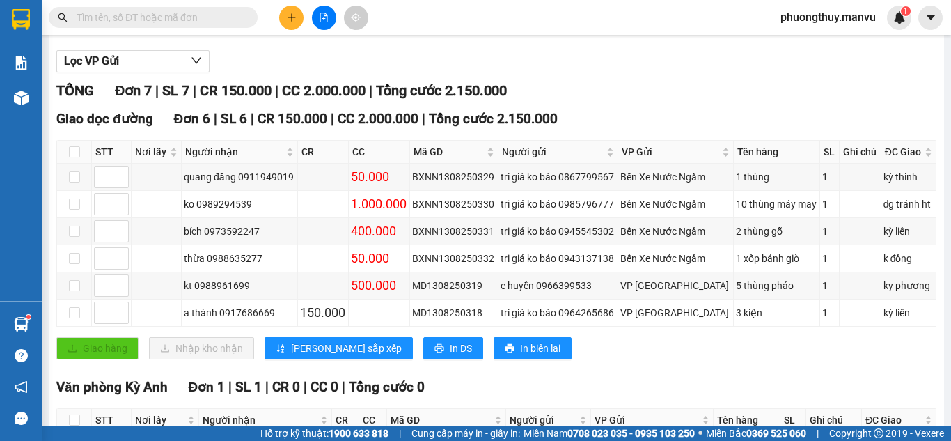
click at [219, 19] on input "text" at bounding box center [159, 17] width 164 height 15
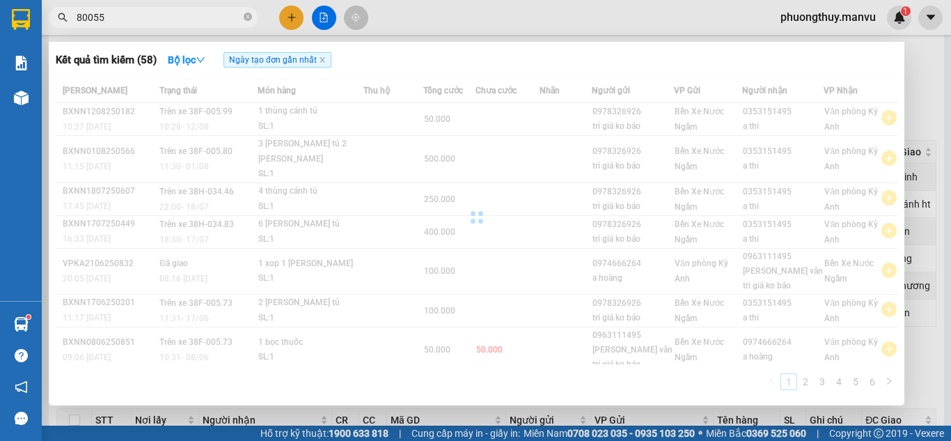
type input "8005"
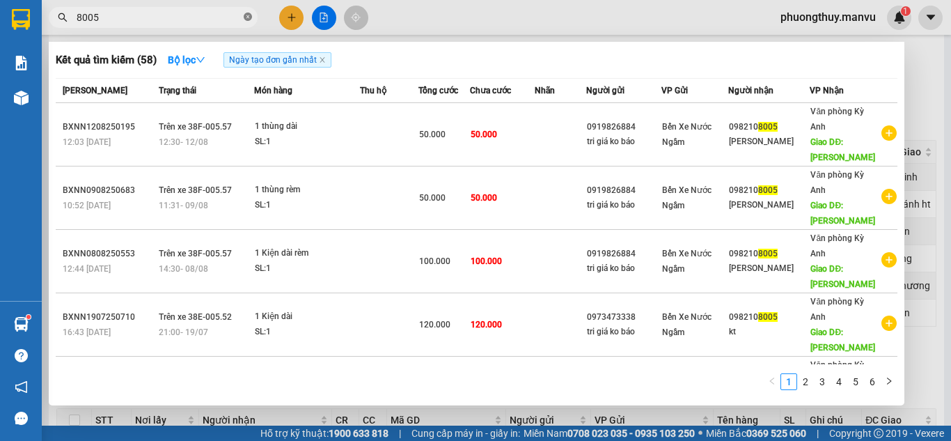
click at [246, 19] on icon "close-circle" at bounding box center [248, 17] width 8 height 8
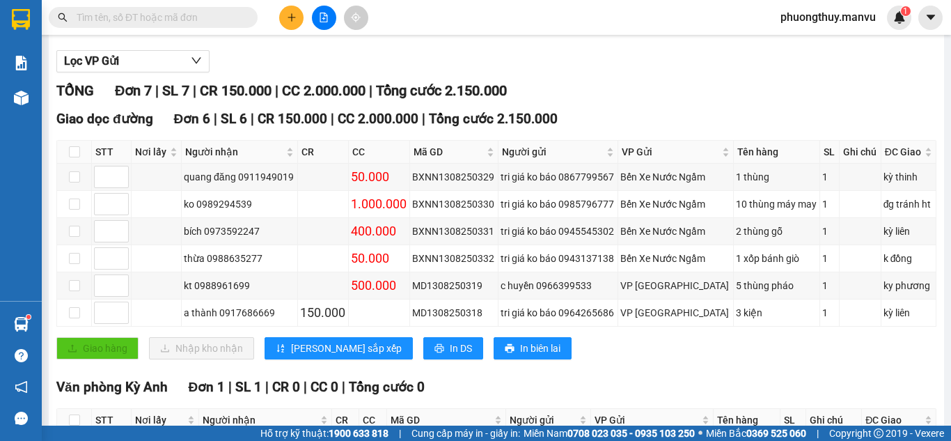
click at [238, 19] on input "text" at bounding box center [159, 17] width 164 height 15
type input "4"
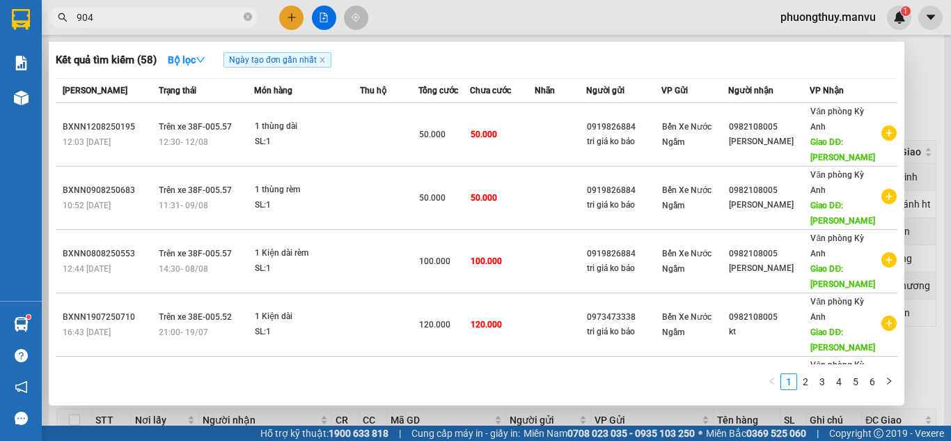
type input "9041"
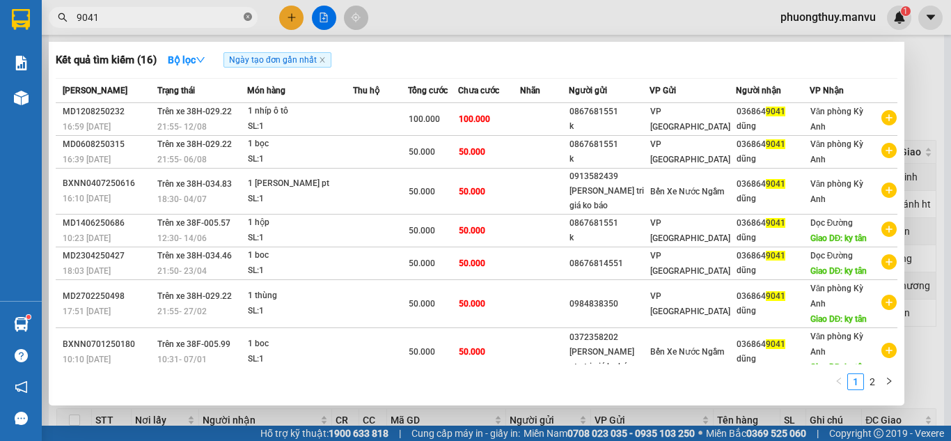
click at [248, 15] on icon "close-circle" at bounding box center [248, 17] width 8 height 8
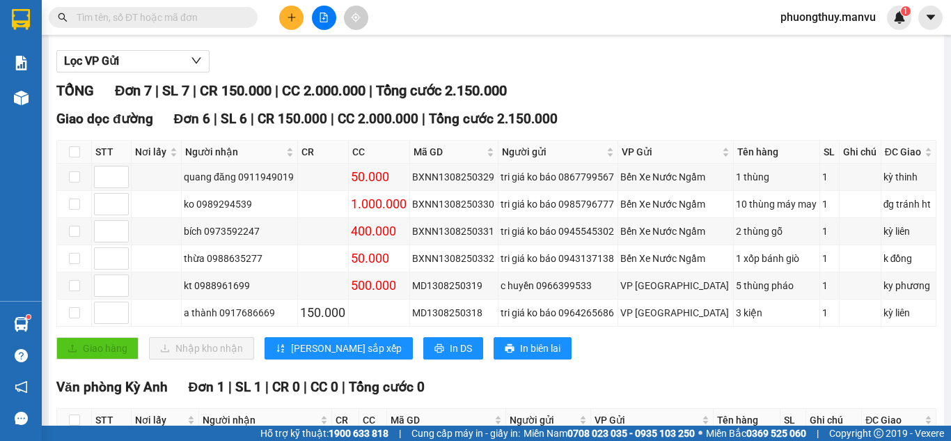
click at [194, 15] on input "text" at bounding box center [159, 17] width 164 height 15
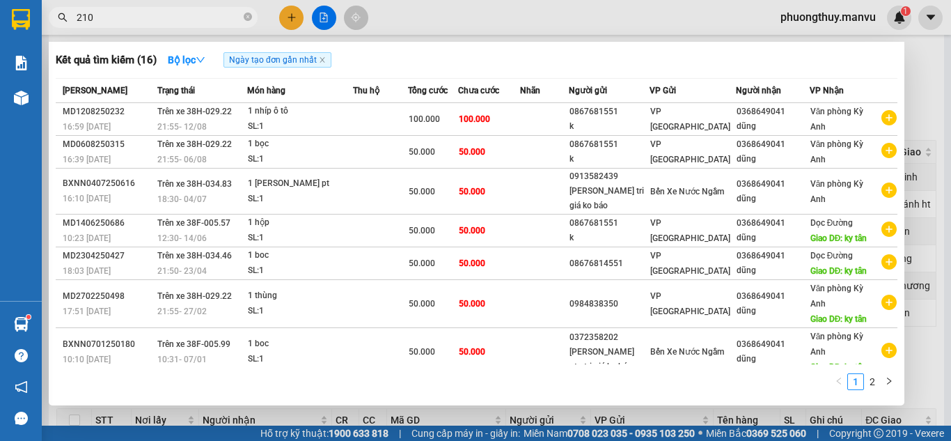
type input "2101"
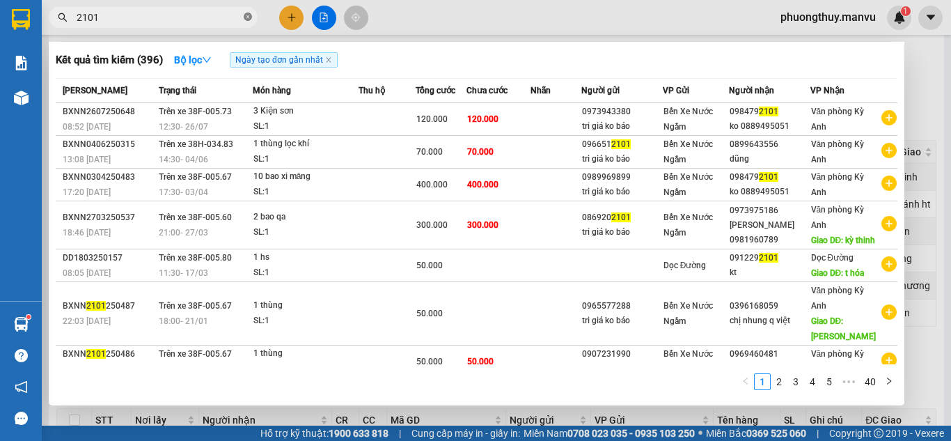
click at [250, 16] on icon "close-circle" at bounding box center [248, 17] width 8 height 8
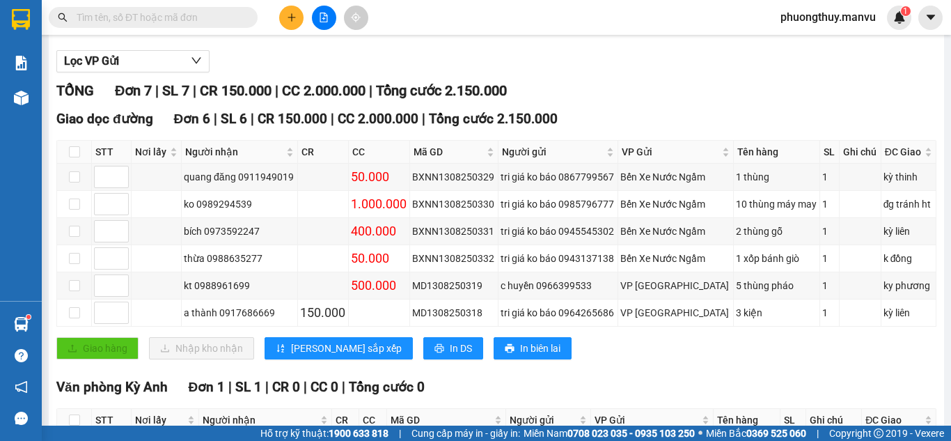
click at [201, 15] on input "text" at bounding box center [159, 17] width 164 height 15
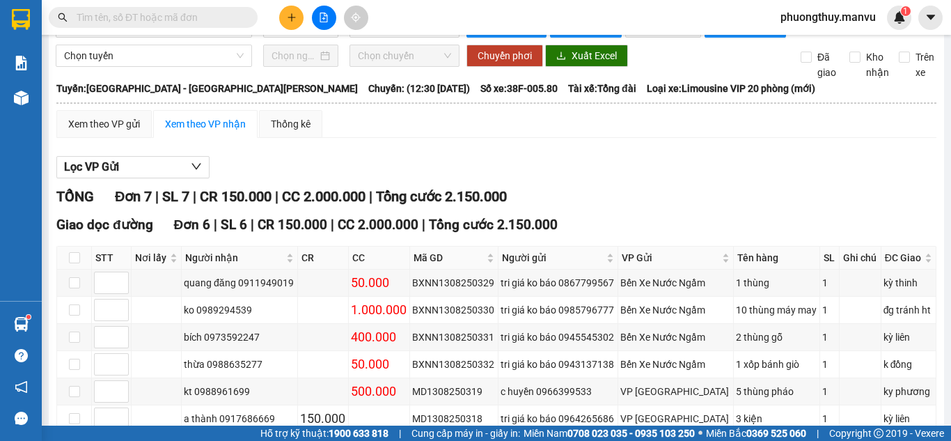
scroll to position [0, 0]
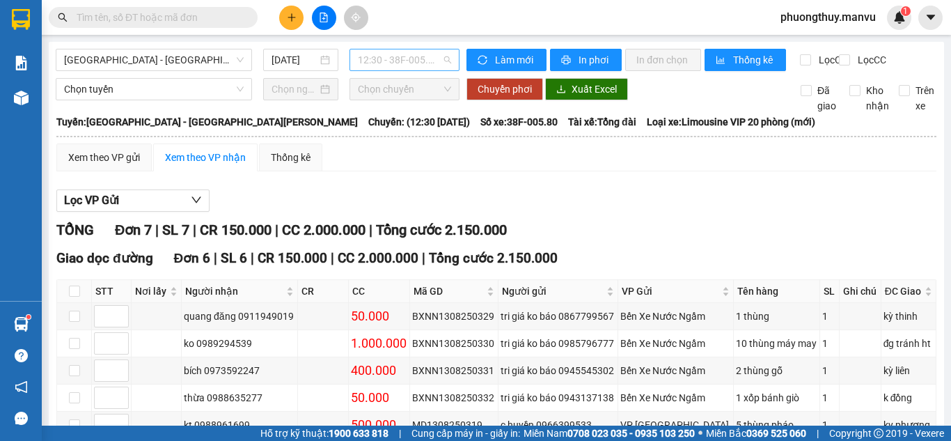
click at [432, 61] on span "12:30 - 38F-005.80" at bounding box center [404, 59] width 93 height 21
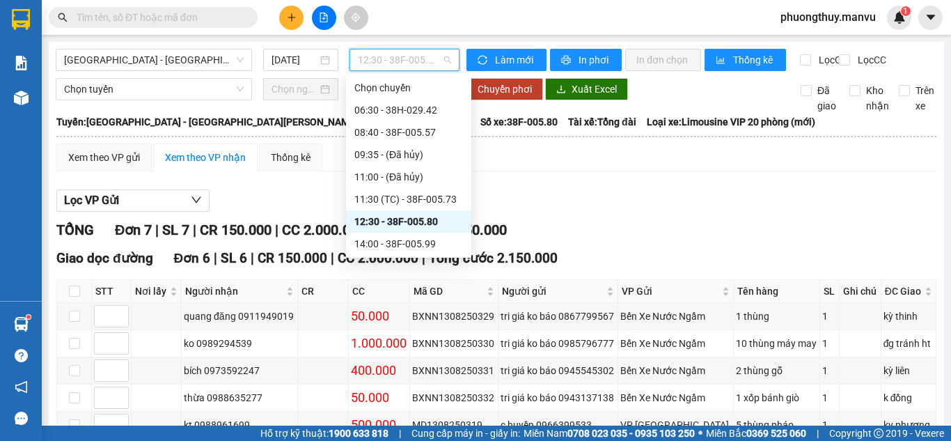
click at [402, 220] on div "12:30 - 38F-005.80" at bounding box center [408, 221] width 109 height 15
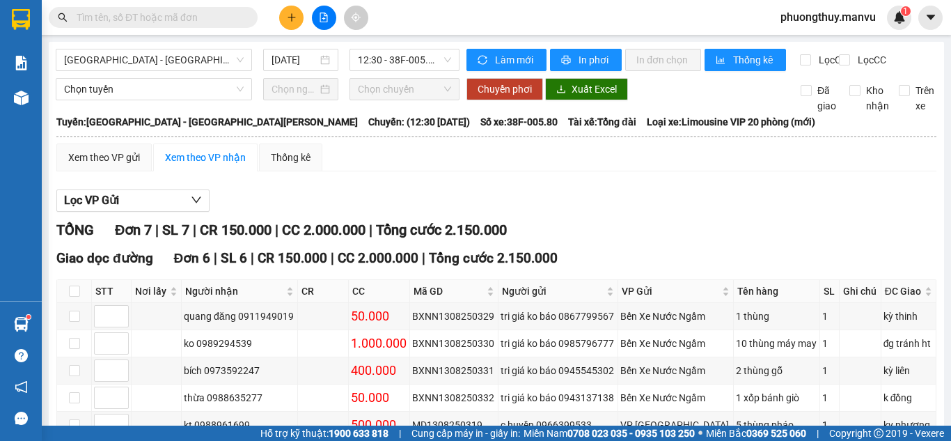
click at [175, 15] on input "text" at bounding box center [159, 17] width 164 height 15
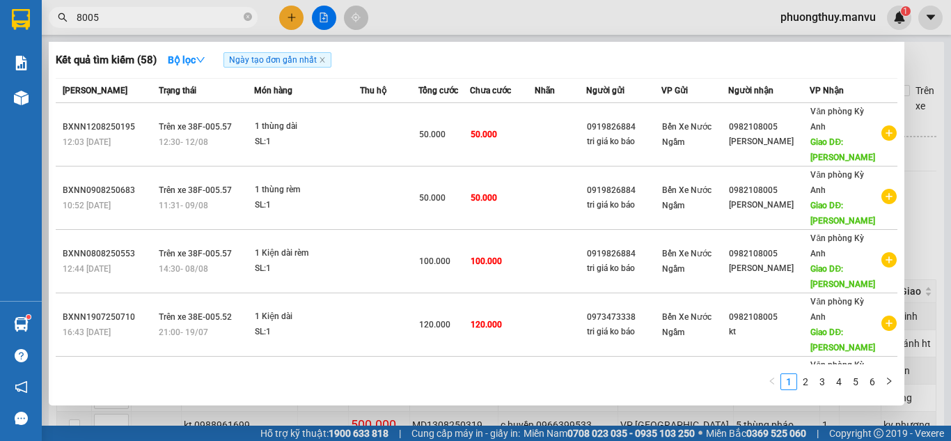
type input "800505"
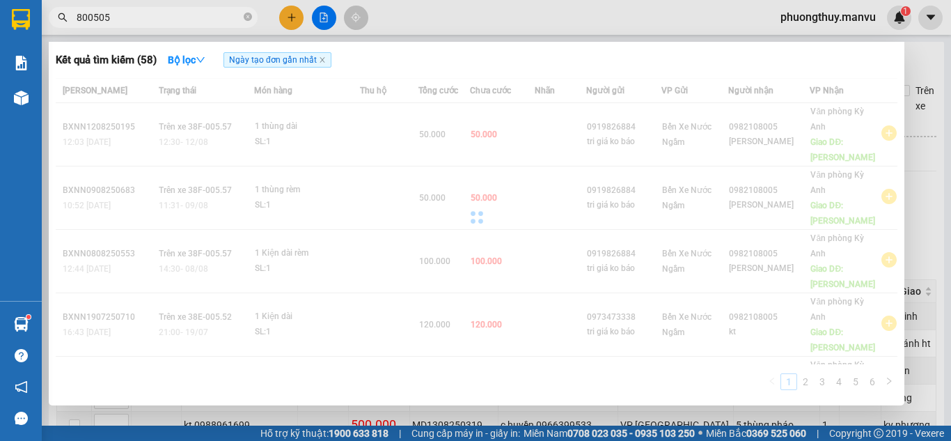
click at [173, 18] on input "800505" at bounding box center [159, 17] width 164 height 15
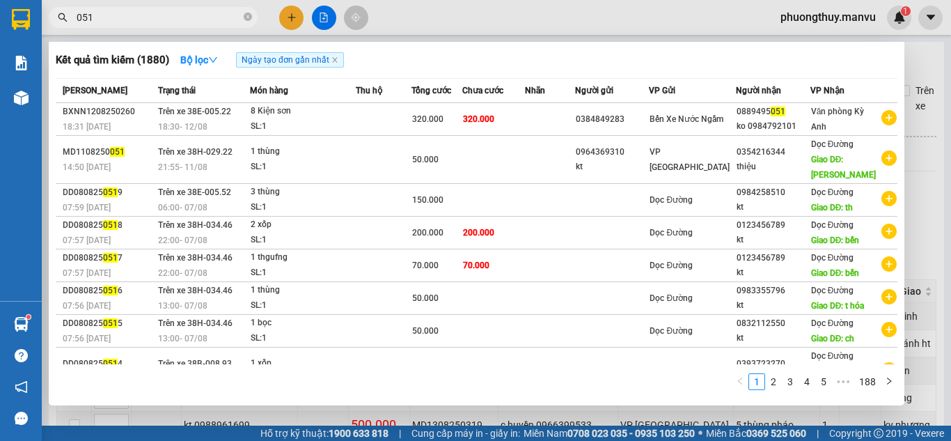
type input "051"
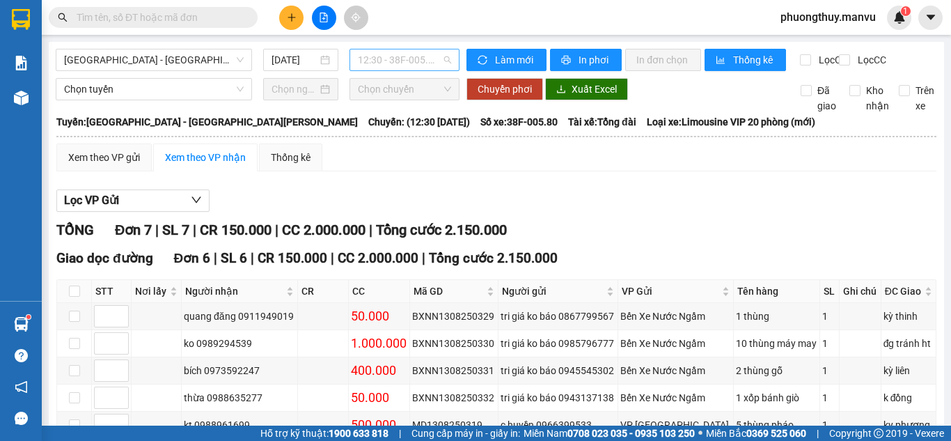
click at [397, 58] on span "12:30 - 38F-005.80" at bounding box center [404, 59] width 93 height 21
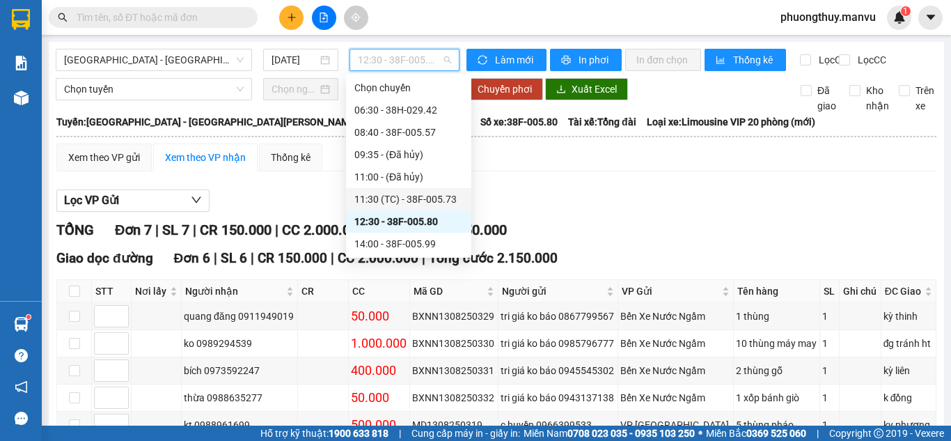
click at [423, 204] on div "11:30 (TC) - 38F-005.73" at bounding box center [408, 198] width 109 height 15
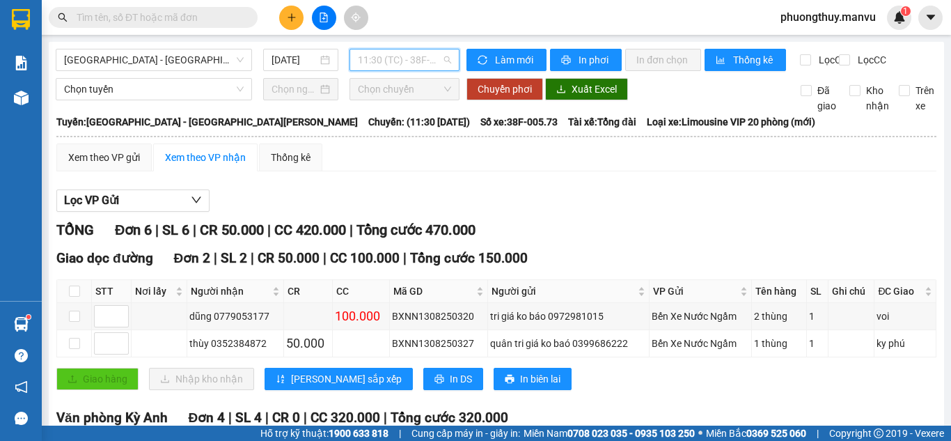
click at [377, 60] on span "11:30 (TC) - 38F-005.73" at bounding box center [404, 59] width 93 height 21
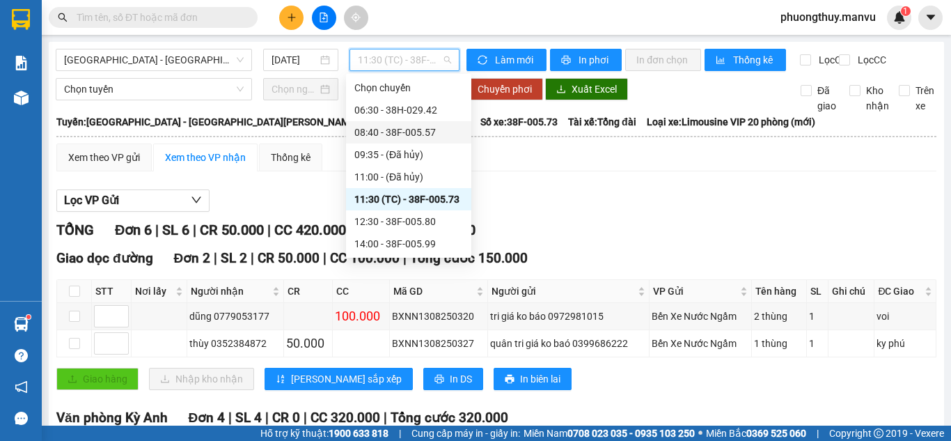
click at [411, 121] on div "08:40 - 38F-005.57" at bounding box center [408, 132] width 125 height 22
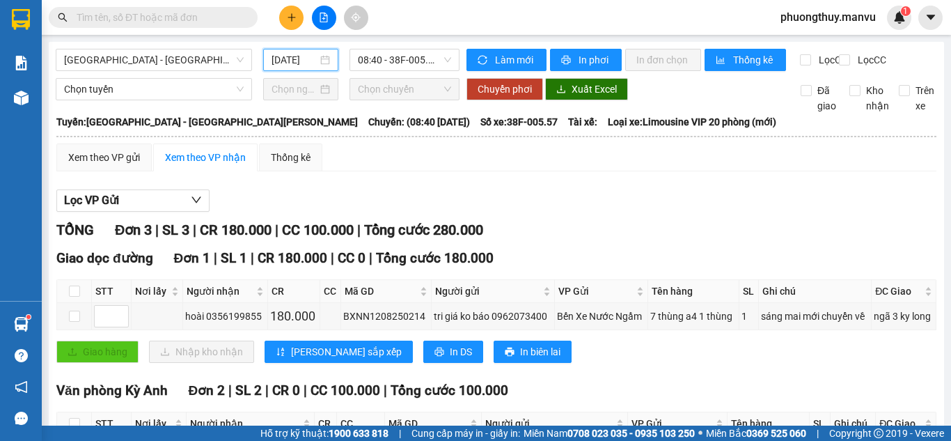
click at [285, 65] on input "[DATE]" at bounding box center [294, 59] width 46 height 15
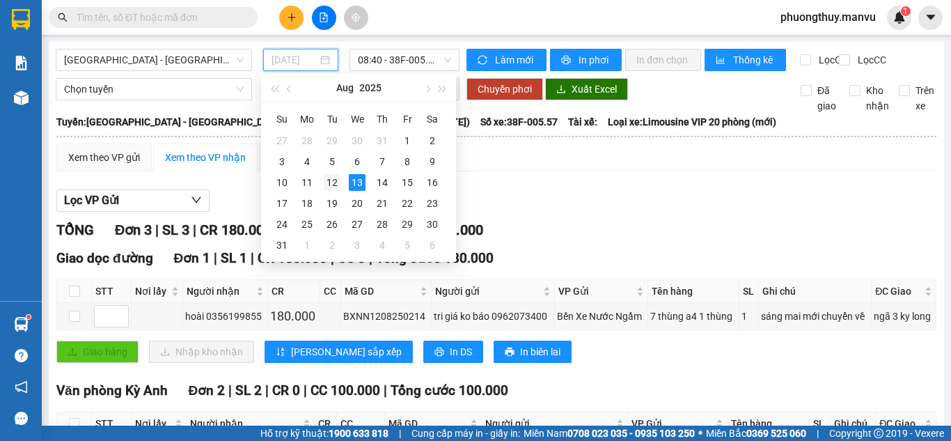
click at [333, 181] on div "12" at bounding box center [332, 182] width 17 height 17
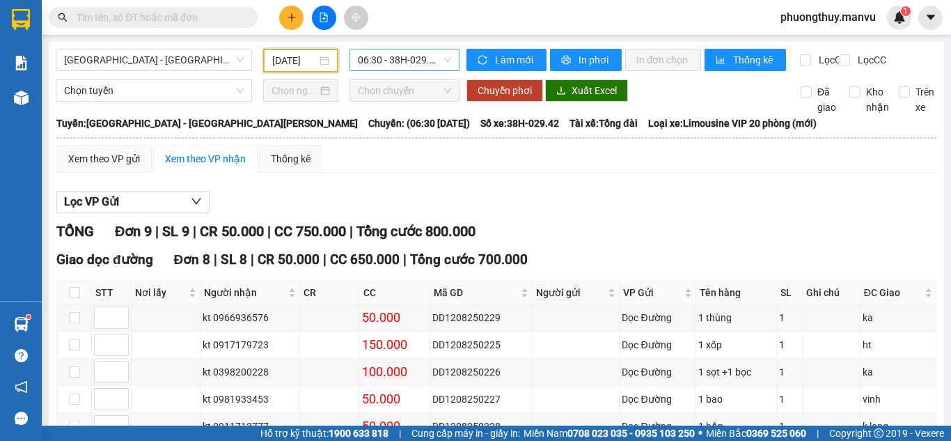
click at [406, 56] on span "06:30 - 38H-029.42" at bounding box center [404, 59] width 93 height 21
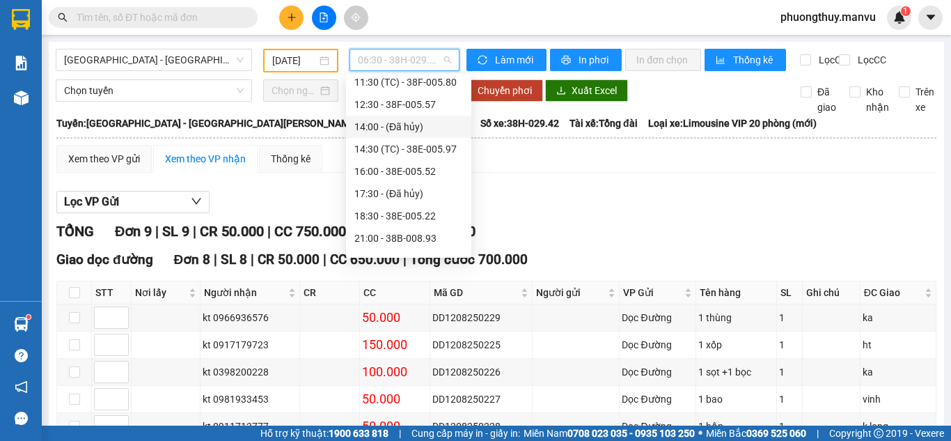
scroll to position [223, 0]
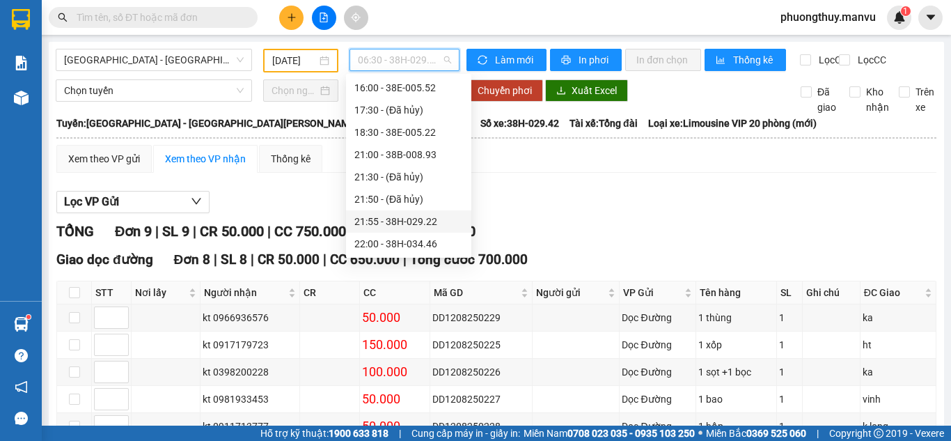
click at [426, 216] on div "21:55 - 38H-029.22" at bounding box center [408, 221] width 109 height 15
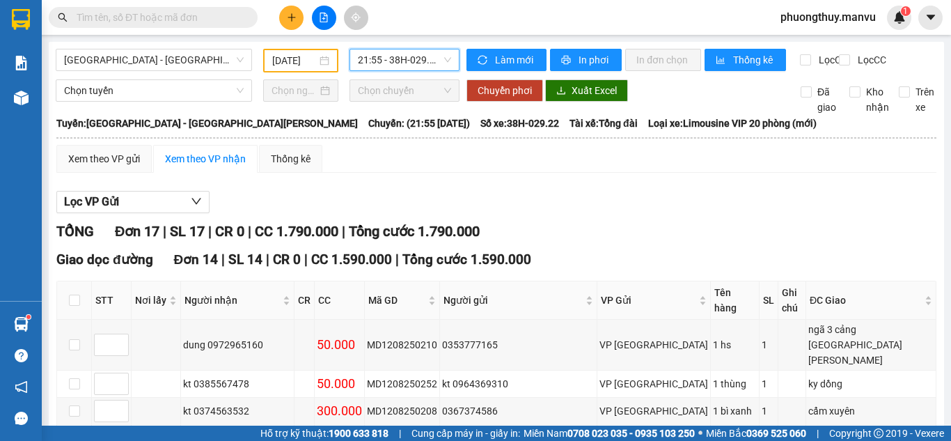
click at [278, 63] on input "[DATE]" at bounding box center [294, 60] width 45 height 15
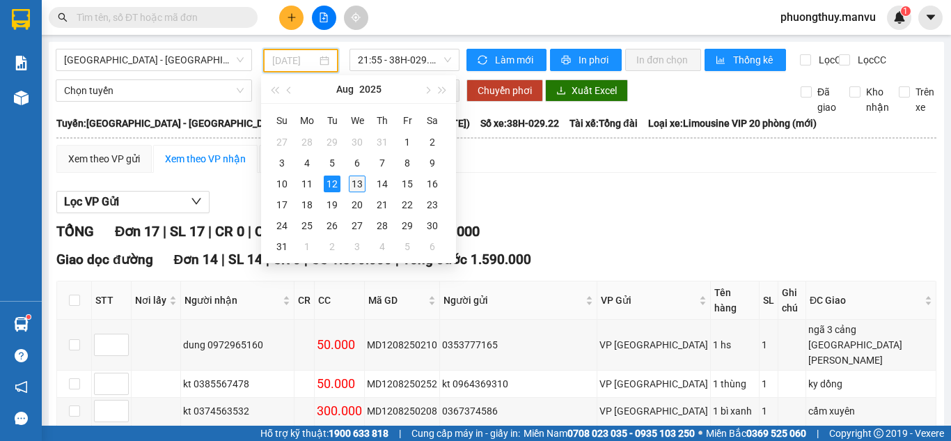
click at [350, 184] on div "13" at bounding box center [357, 183] width 17 height 17
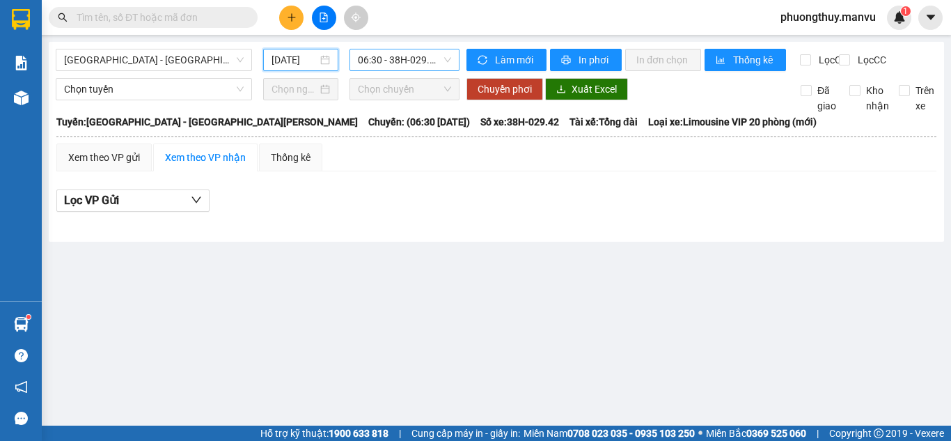
scroll to position [22, 0]
click at [400, 57] on span "06:30 - 38H-029.42" at bounding box center [404, 59] width 93 height 21
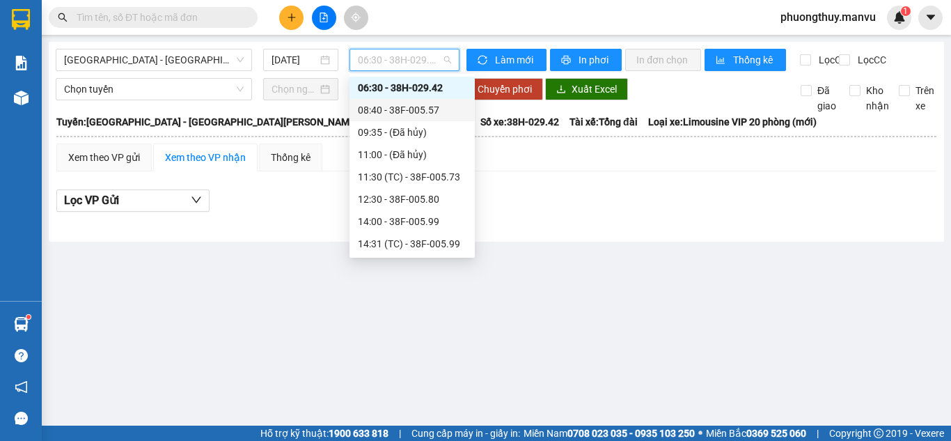
click at [428, 119] on div "08:40 - 38F-005.57" at bounding box center [411, 110] width 125 height 22
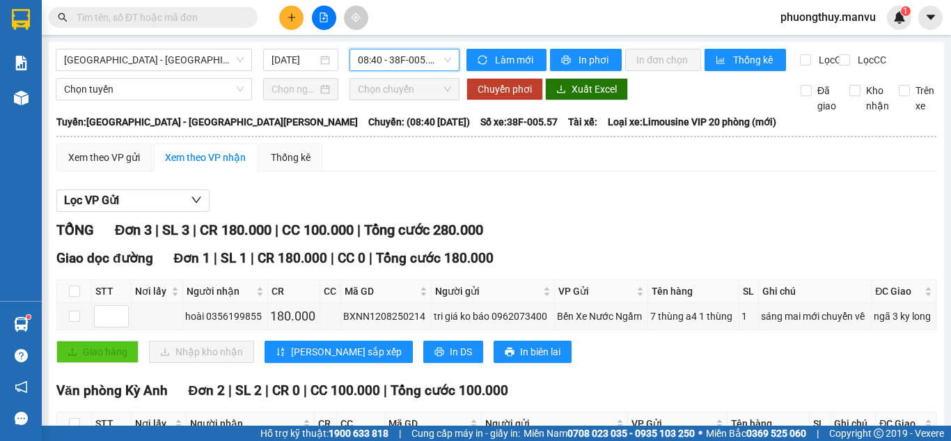
click at [404, 61] on span "08:40 - 38F-005.57" at bounding box center [404, 59] width 93 height 21
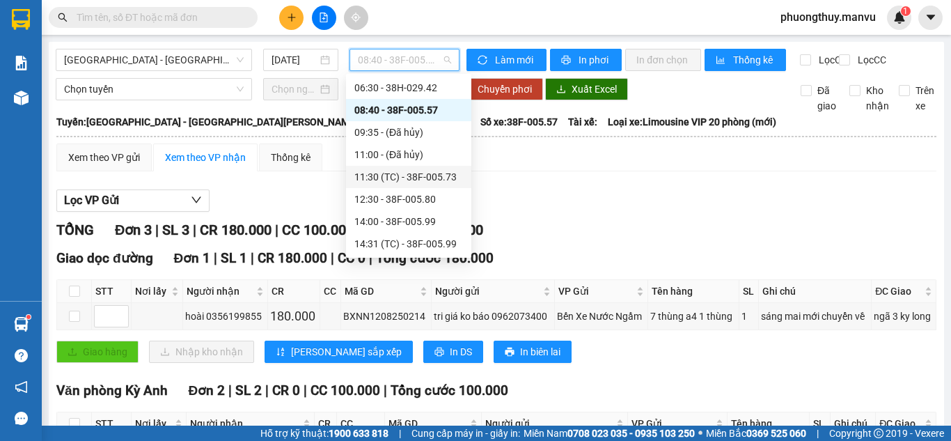
click at [443, 178] on div "11:30 (TC) - 38F-005.73" at bounding box center [408, 176] width 109 height 15
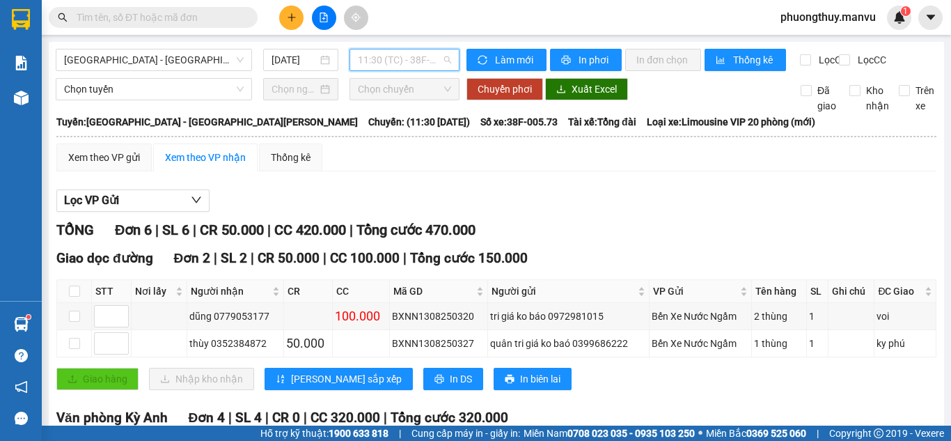
click at [407, 62] on span "11:30 (TC) - 38F-005.73" at bounding box center [404, 59] width 93 height 21
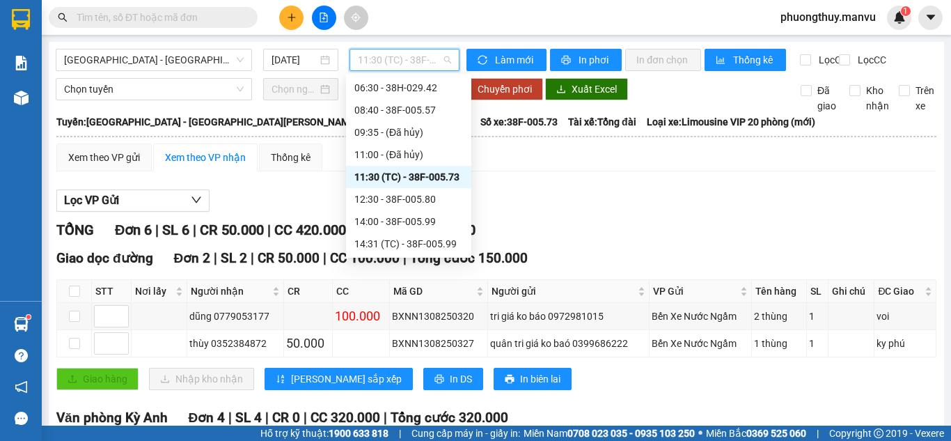
click at [448, 187] on div "11:30 (TC) - 38F-005.73" at bounding box center [408, 177] width 125 height 22
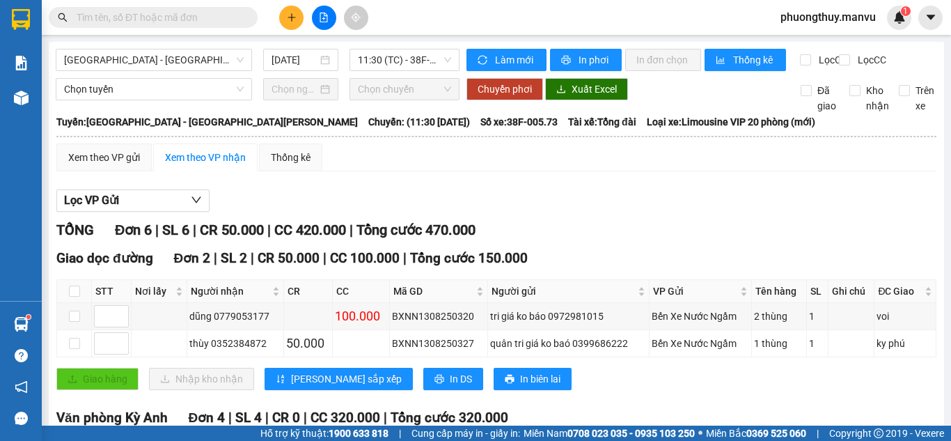
click at [147, 18] on input "text" at bounding box center [159, 17] width 164 height 15
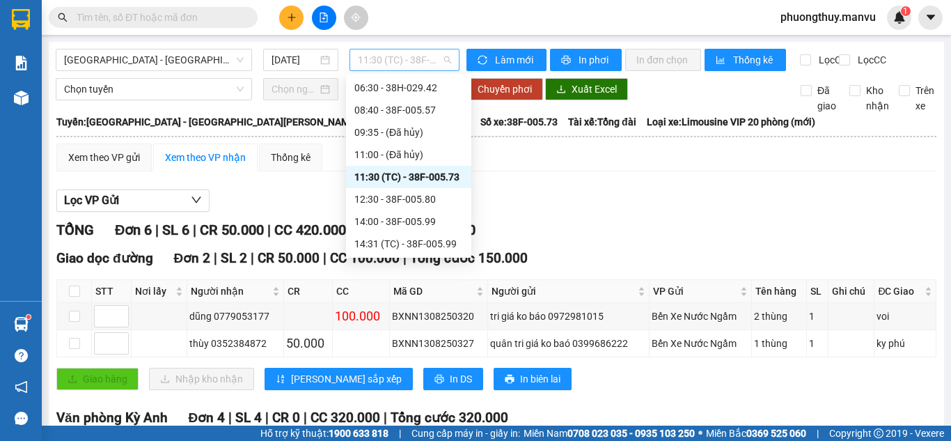
click at [393, 63] on span "11:30 (TC) - 38F-005.73" at bounding box center [404, 59] width 93 height 21
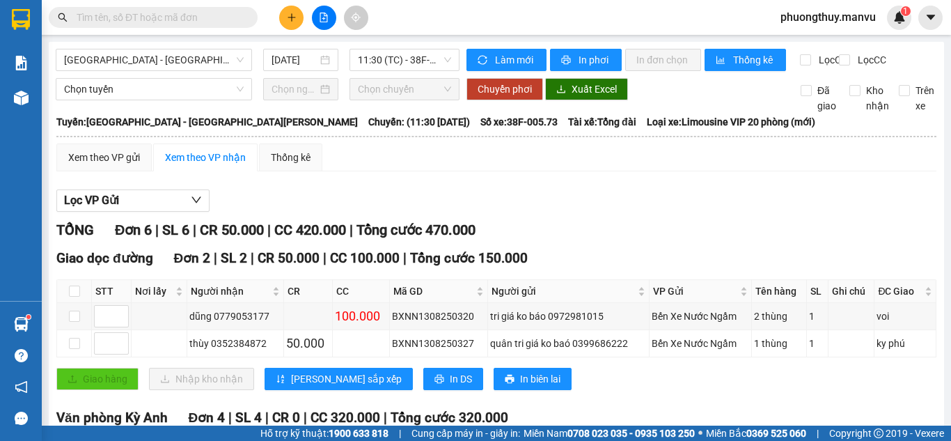
click at [525, 171] on div "Xem theo VP gửi Xem theo VP nhận Thống kê" at bounding box center [496, 157] width 880 height 28
click at [386, 54] on span "11:30 (TC) - 38F-005.73" at bounding box center [404, 59] width 93 height 21
click at [300, 63] on input "[DATE]" at bounding box center [294, 59] width 46 height 15
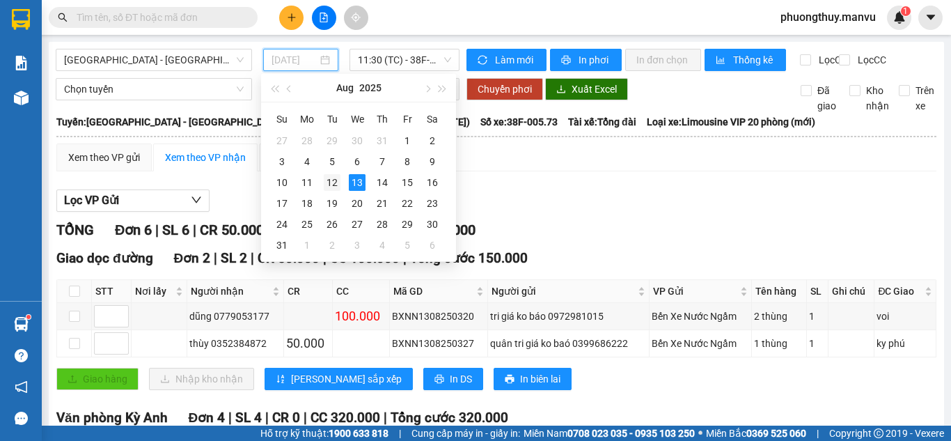
click at [342, 182] on td "12" at bounding box center [331, 182] width 25 height 21
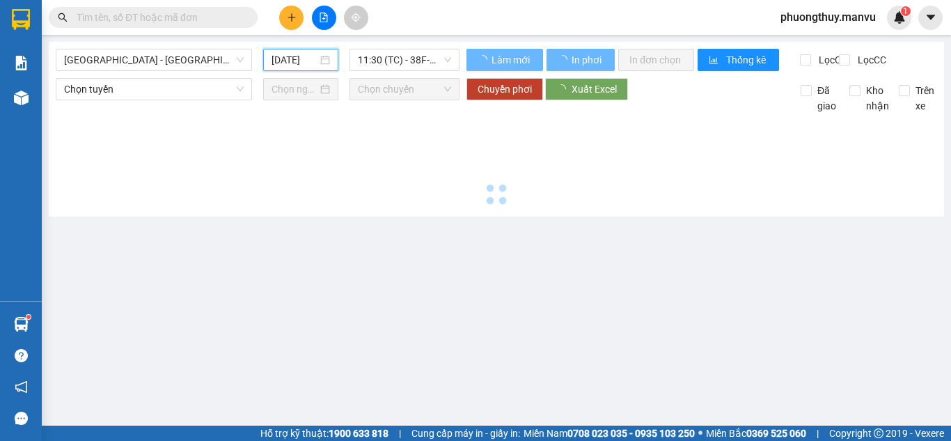
type input "[DATE]"
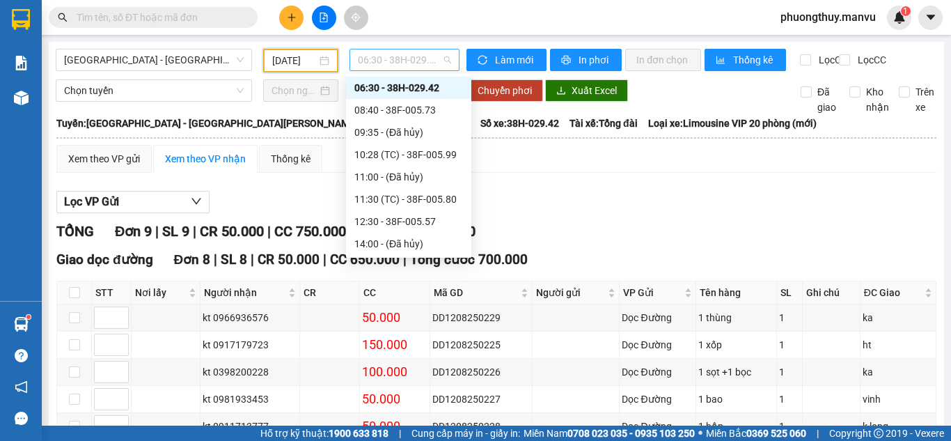
click at [411, 63] on span "06:30 - 38H-029.42" at bounding box center [404, 59] width 93 height 21
click at [434, 155] on div "10:28 (TC) - 38F-005.99" at bounding box center [408, 154] width 109 height 15
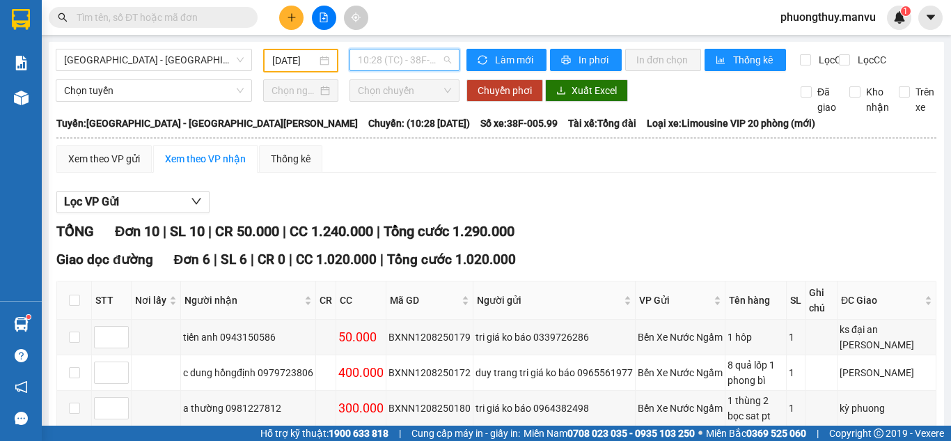
click at [404, 61] on span "10:28 (TC) - 38F-005.99" at bounding box center [404, 59] width 93 height 21
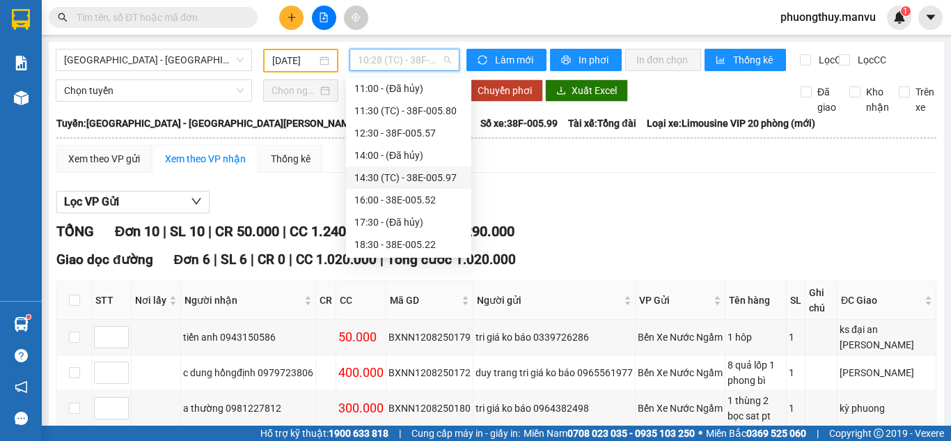
scroll to position [223, 0]
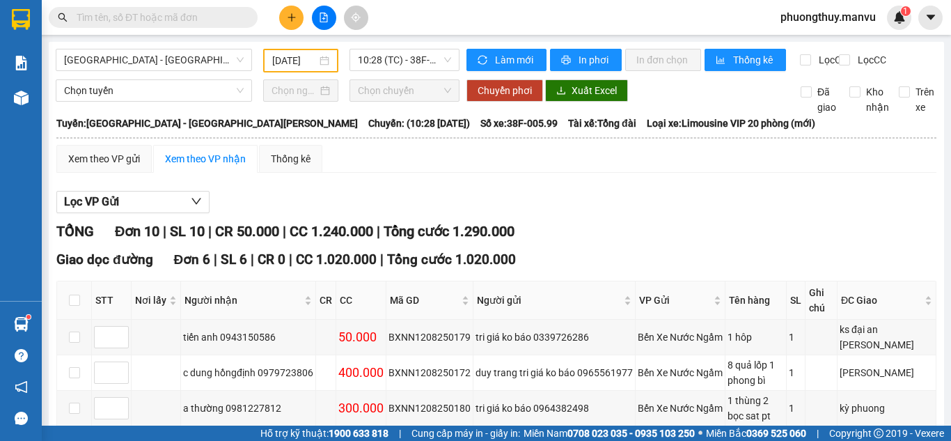
click at [624, 173] on div "Xem theo VP gửi Xem theo VP nhận Thống kê" at bounding box center [496, 159] width 880 height 28
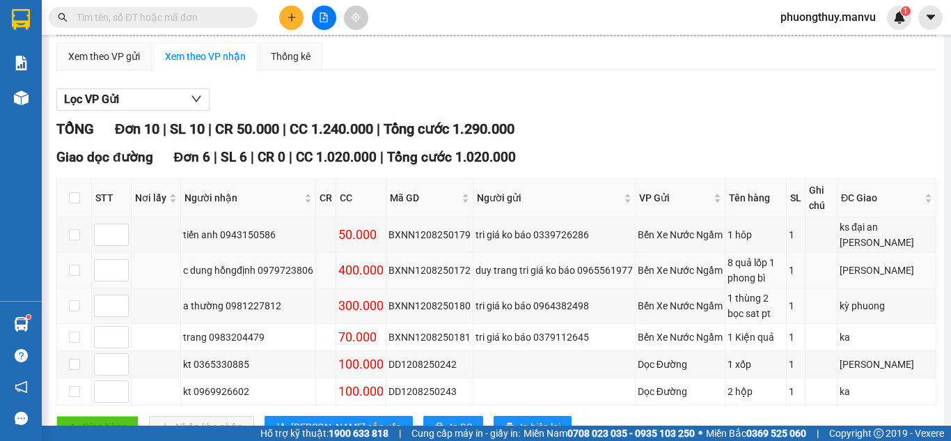
scroll to position [70, 0]
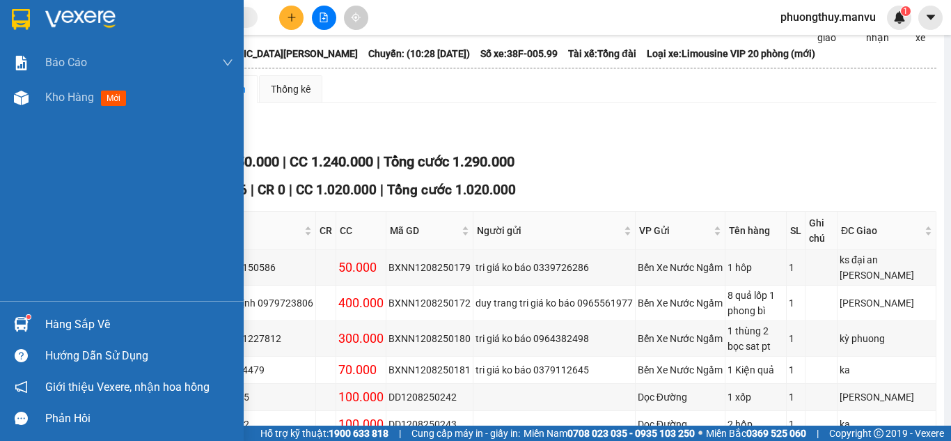
click at [24, 25] on img at bounding box center [21, 19] width 18 height 21
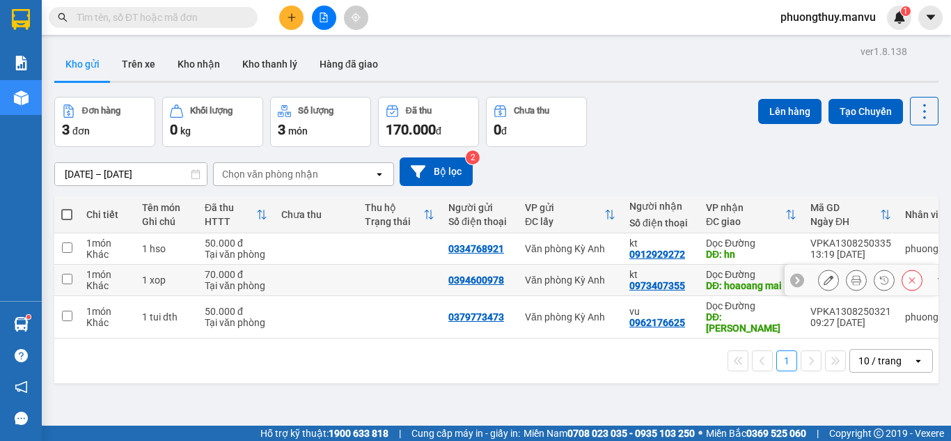
click at [450, 274] on div "0394600978" at bounding box center [476, 279] width 56 height 11
click at [70, 278] on input "checkbox" at bounding box center [67, 279] width 10 height 10
checkbox input "true"
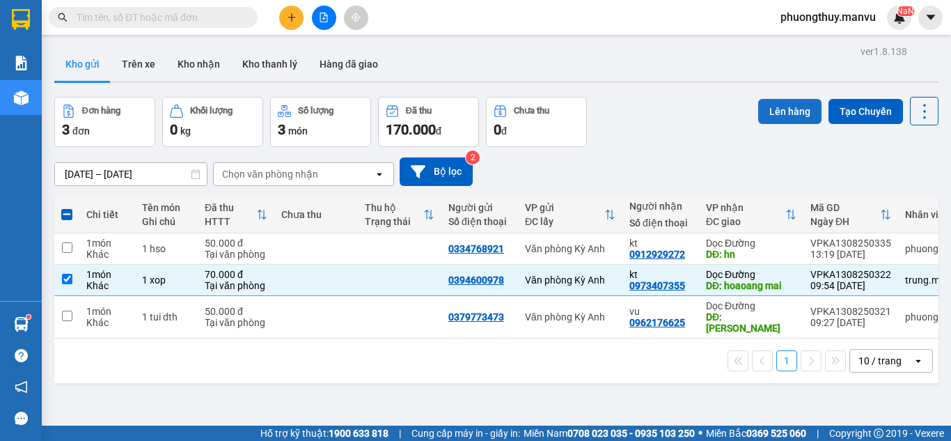
click at [780, 102] on button "Lên hàng" at bounding box center [789, 111] width 63 height 25
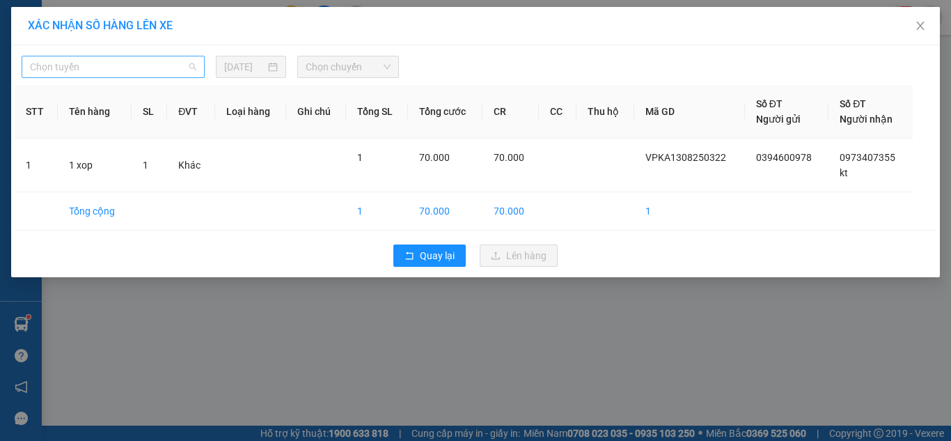
click at [148, 73] on span "Chọn tuyến" at bounding box center [113, 66] width 166 height 21
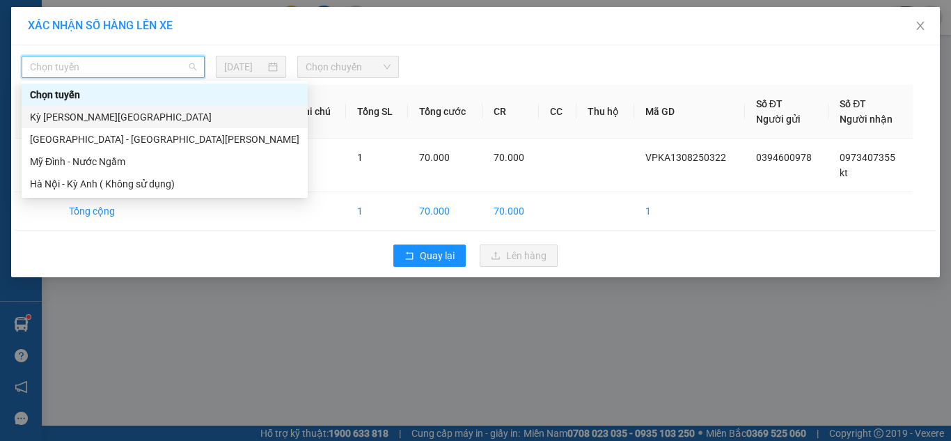
click at [113, 121] on div "Kỳ [PERSON_NAME][GEOGRAPHIC_DATA]" at bounding box center [164, 116] width 269 height 15
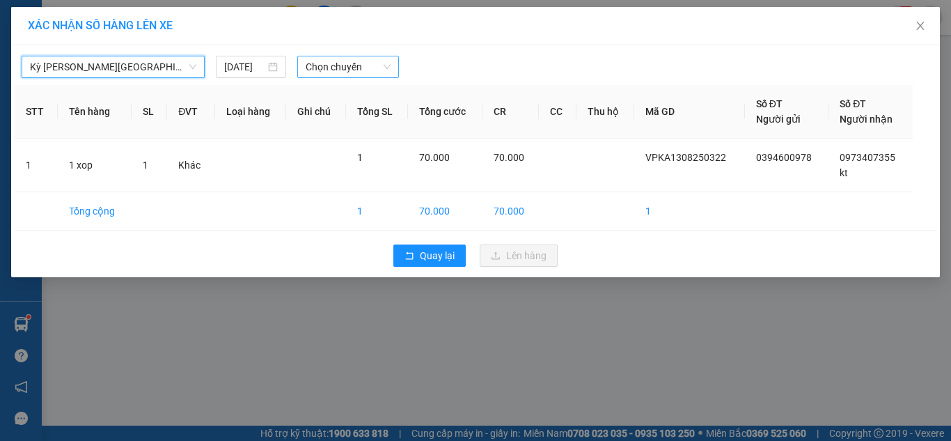
click at [343, 70] on span "Chọn chuyến" at bounding box center [349, 66] width 86 height 21
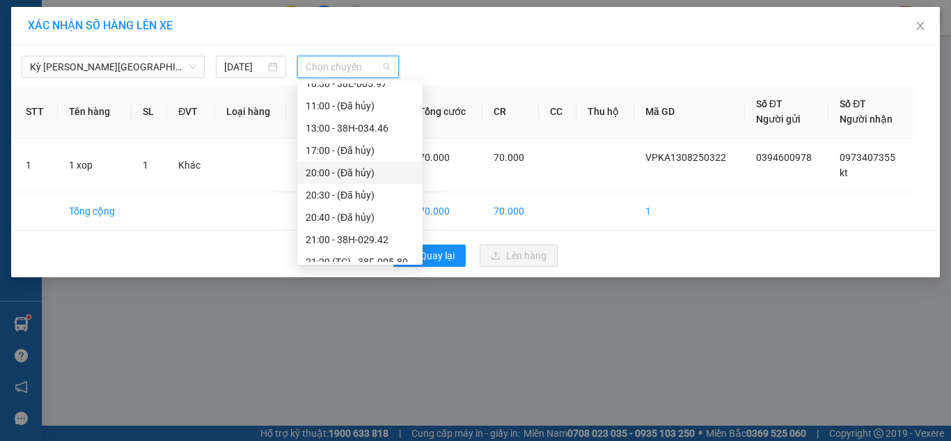
scroll to position [39, 0]
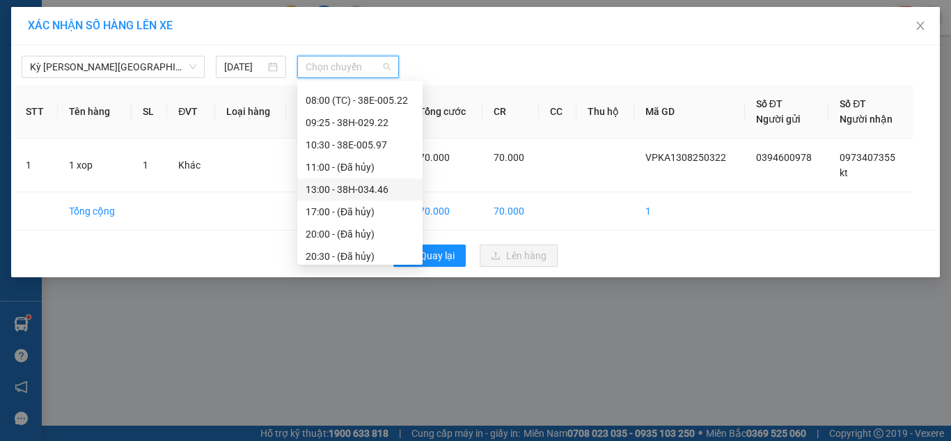
click at [390, 185] on div "13:00 - 38H-034.46" at bounding box center [360, 189] width 109 height 15
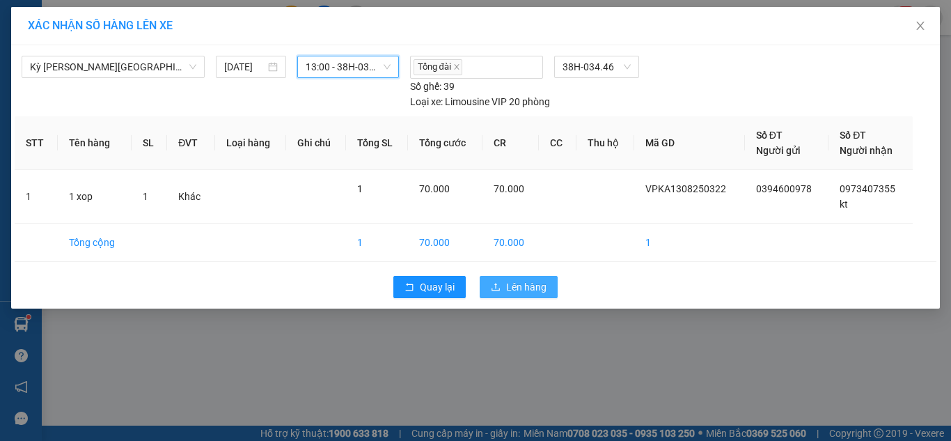
click at [501, 284] on button "Lên hàng" at bounding box center [519, 287] width 78 height 22
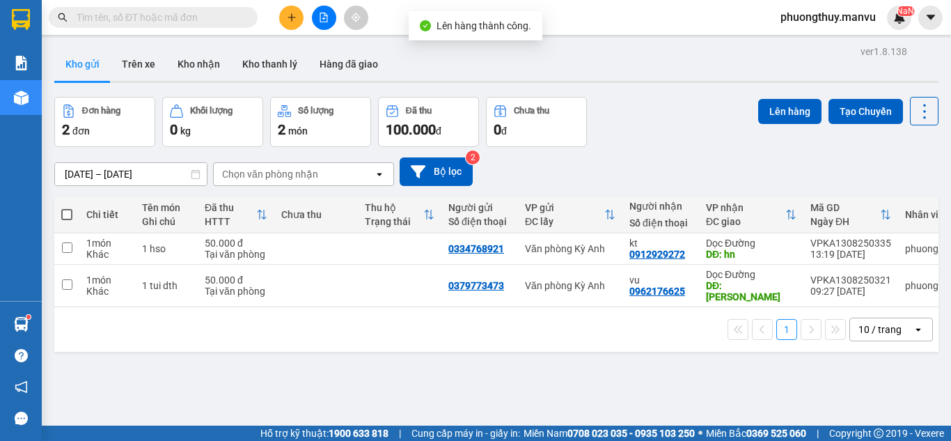
click at [422, 331] on div "1 10 / trang open" at bounding box center [496, 329] width 873 height 24
click at [165, 9] on span at bounding box center [153, 17] width 209 height 21
click at [166, 19] on input "text" at bounding box center [159, 17] width 164 height 15
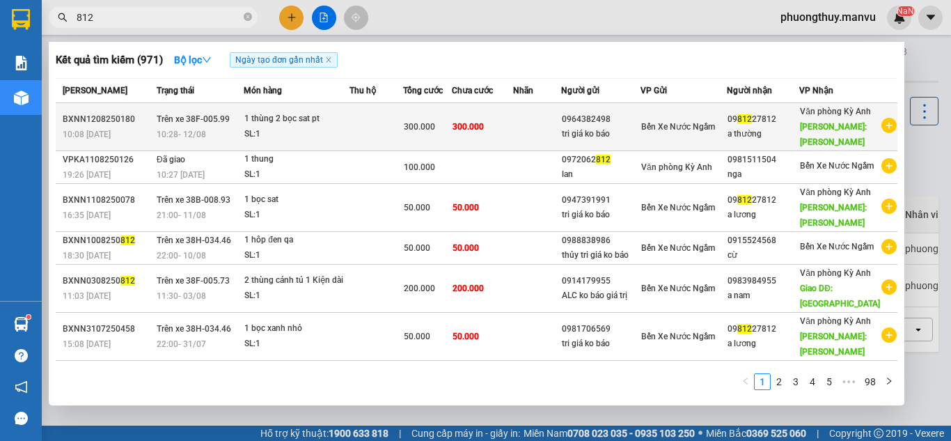
scroll to position [70, 0]
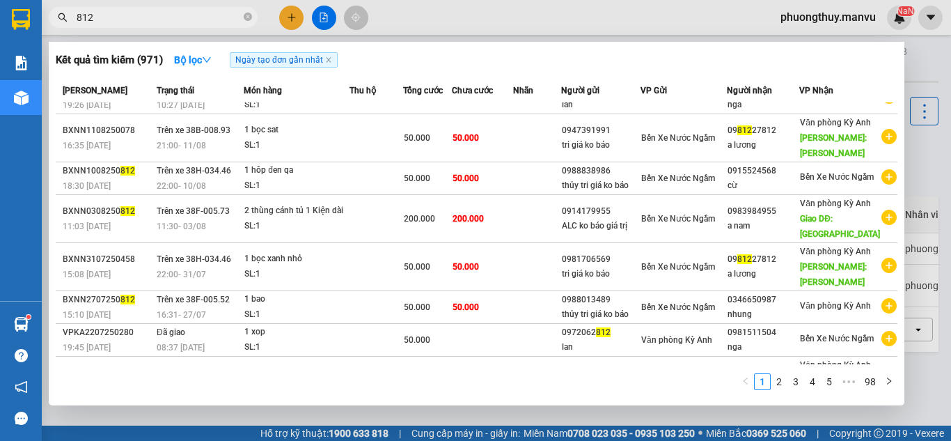
type input "812"
click at [925, 70] on div at bounding box center [475, 220] width 951 height 441
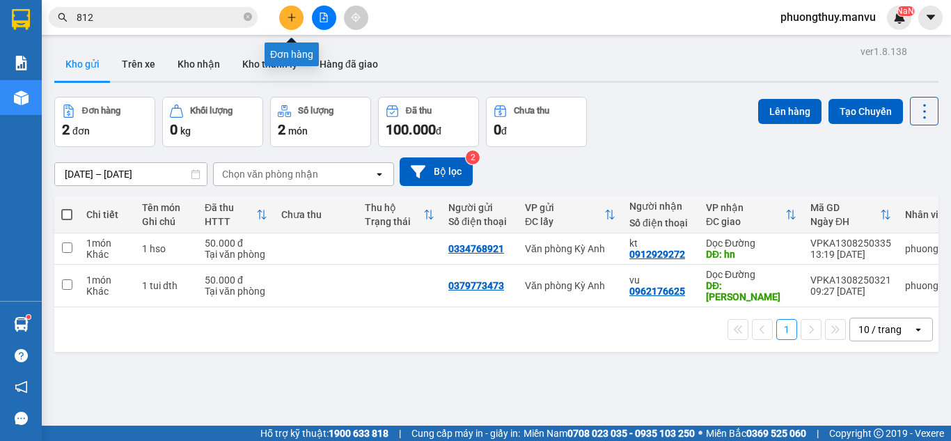
click at [293, 17] on icon "plus" at bounding box center [292, 18] width 10 height 10
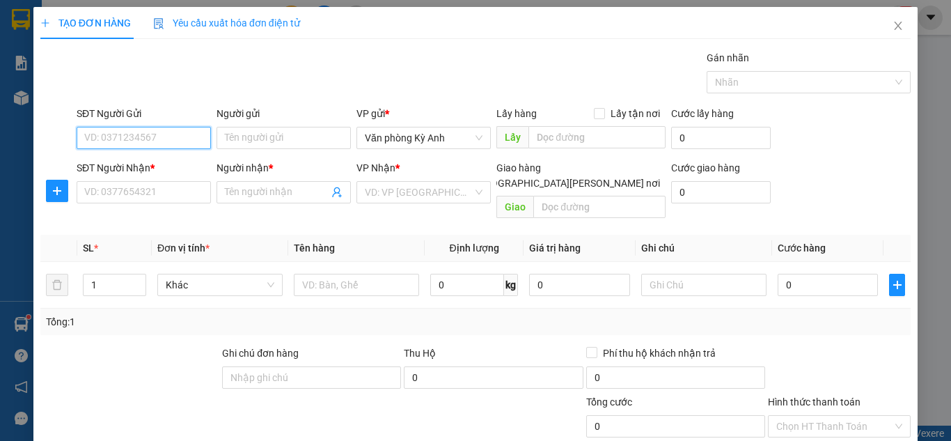
click at [179, 135] on input "SĐT Người Gửi" at bounding box center [144, 138] width 134 height 22
type input "0"
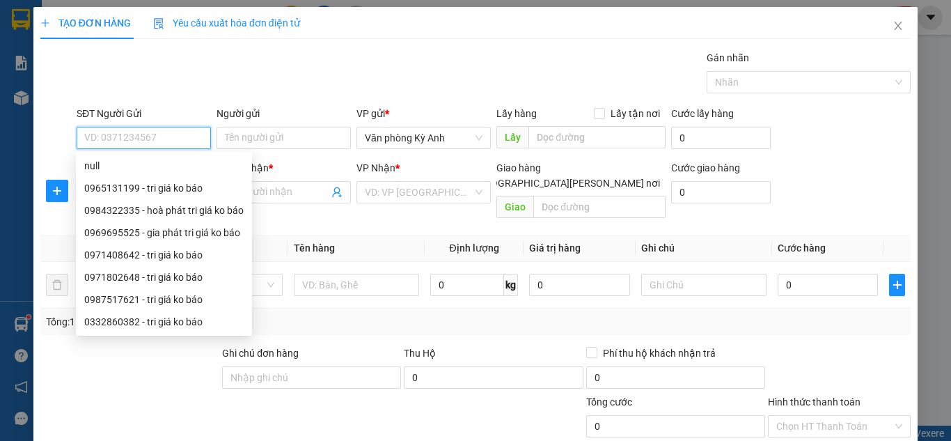
type input "3"
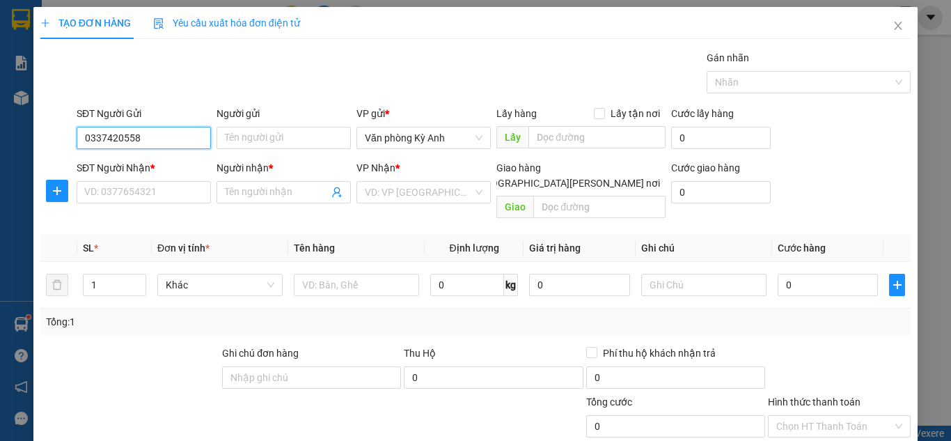
type input "0337420558"
click at [260, 134] on input "Người gửi" at bounding box center [283, 138] width 134 height 22
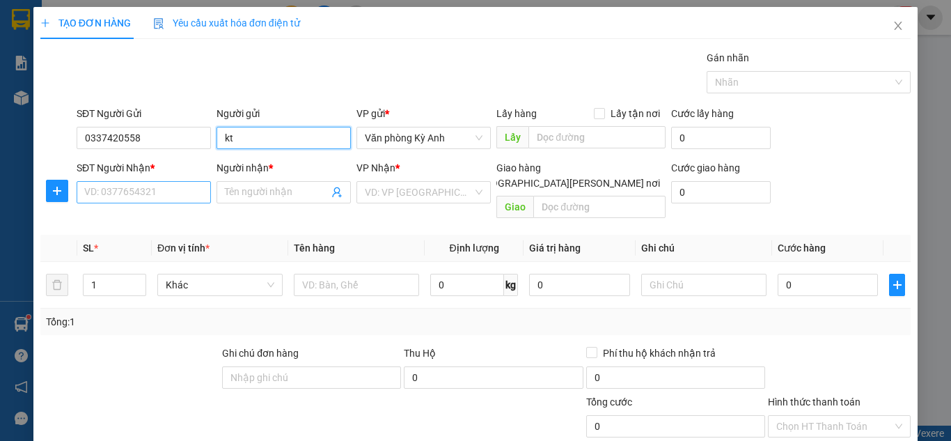
type input "kt"
click at [164, 188] on input "SĐT Người Nhận *" at bounding box center [144, 192] width 134 height 22
type input "0971659186"
click at [271, 199] on span at bounding box center [283, 192] width 134 height 22
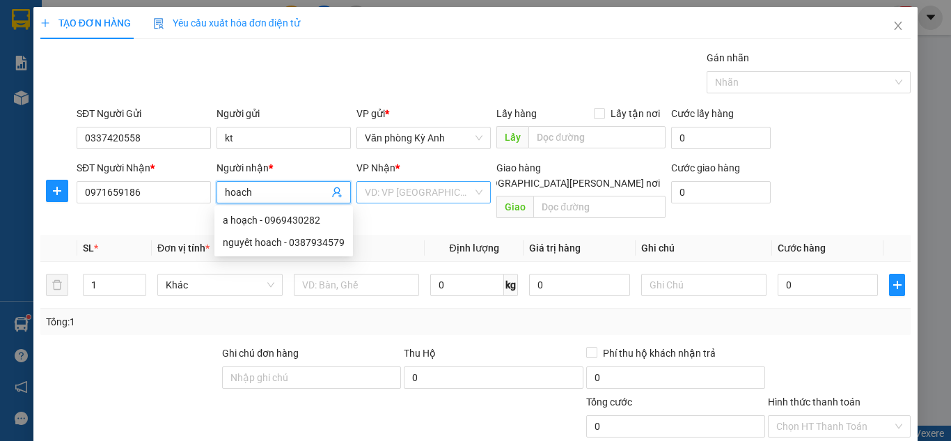
type input "hoach"
click at [443, 198] on input "search" at bounding box center [419, 192] width 108 height 21
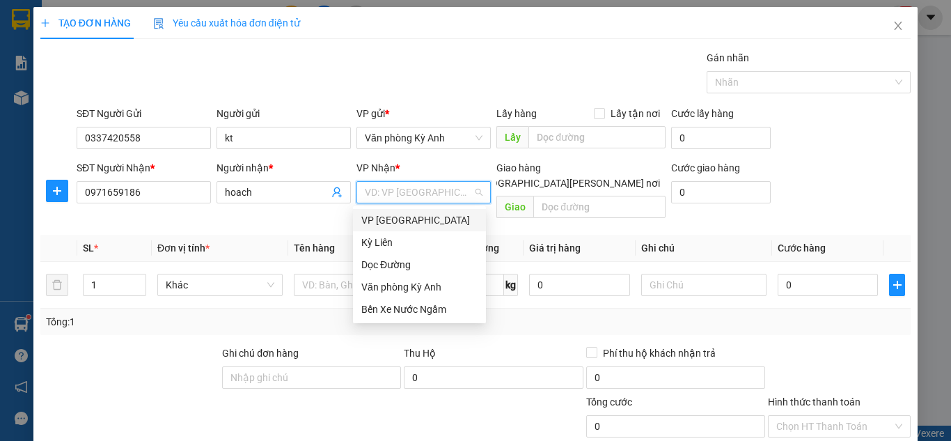
click at [420, 221] on div "VP [GEOGRAPHIC_DATA]" at bounding box center [419, 219] width 116 height 15
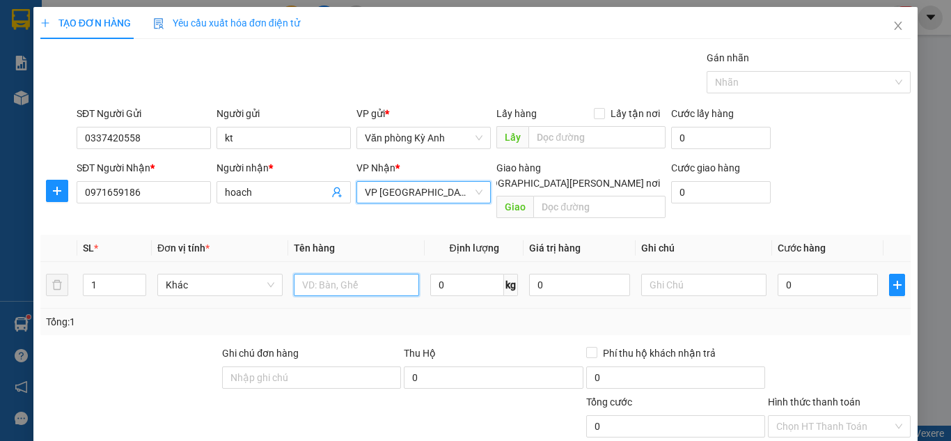
click at [358, 274] on input "text" at bounding box center [356, 285] width 125 height 22
type input "1 hs"
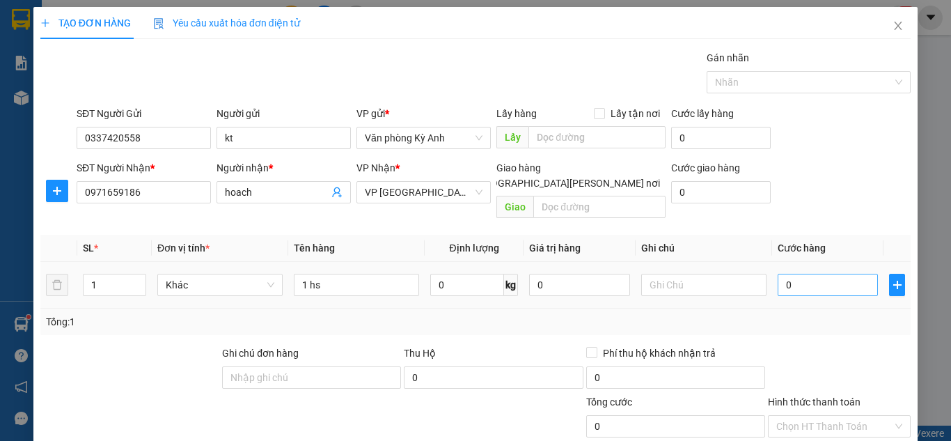
click at [801, 278] on div "0" at bounding box center [827, 285] width 100 height 28
click at [801, 276] on input "0" at bounding box center [827, 285] width 100 height 22
type input "005"
type input "5"
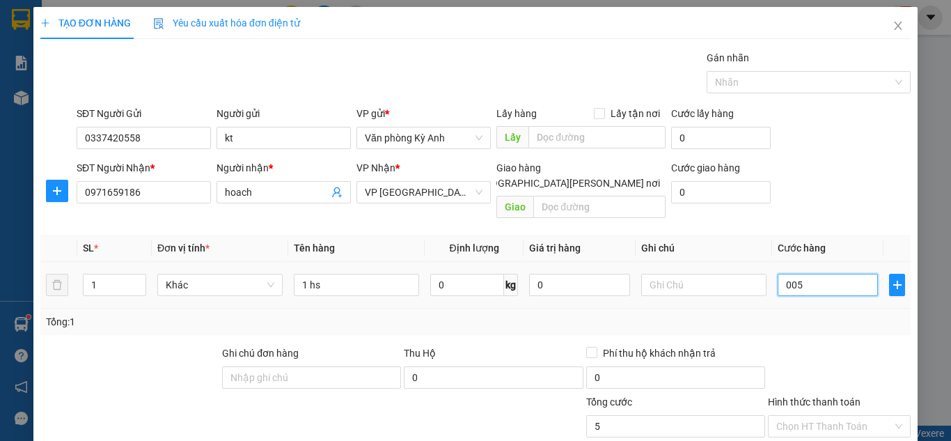
type input "0.050"
type input "50"
type input "00.500"
type input "500"
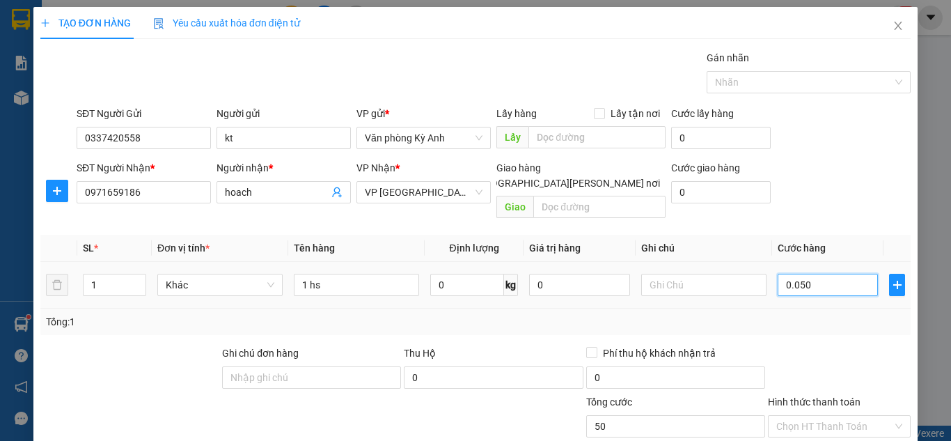
type input "500"
type input "0.005.000"
type input "5.000"
type input "000.050.000"
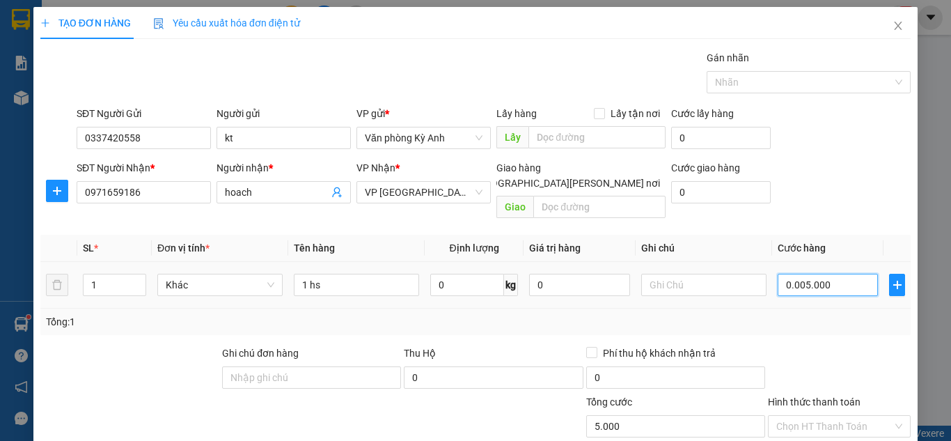
type input "50.000"
type input "[PHONE_NUMBER]"
type input "500.000"
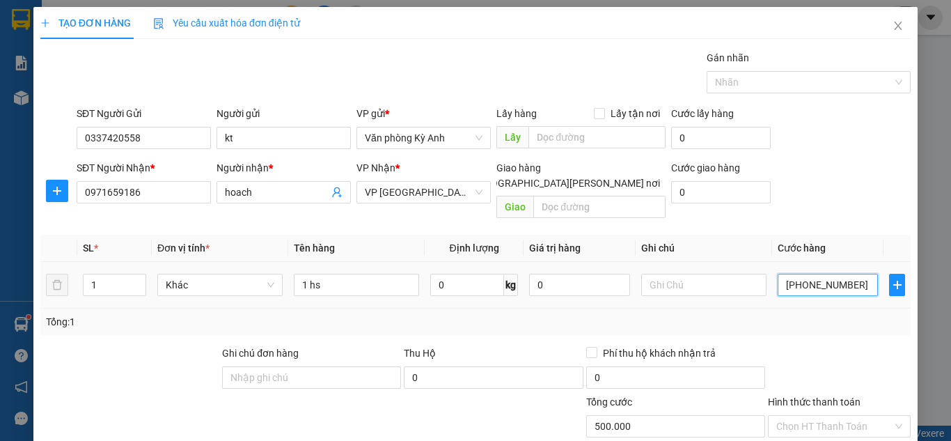
type input "00.000.050.000"
type input "50.000"
click at [878, 187] on div "SĐT Người [PERSON_NAME] * 0971659186 Người [PERSON_NAME] * [PERSON_NAME] [PERSO…" at bounding box center [493, 192] width 839 height 64
type input "50.000"
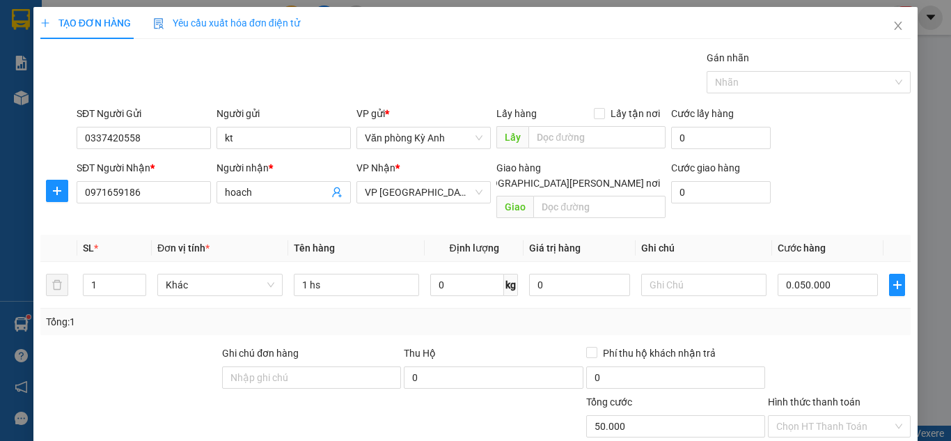
type input "50.000"
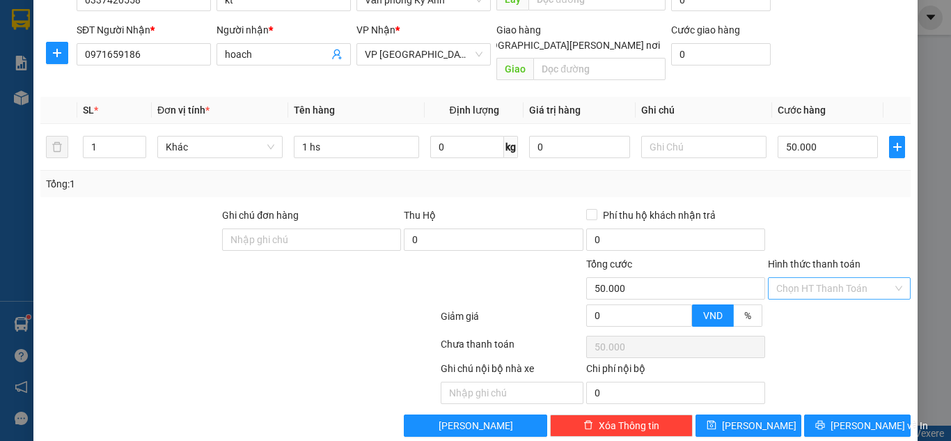
scroll to position [145, 0]
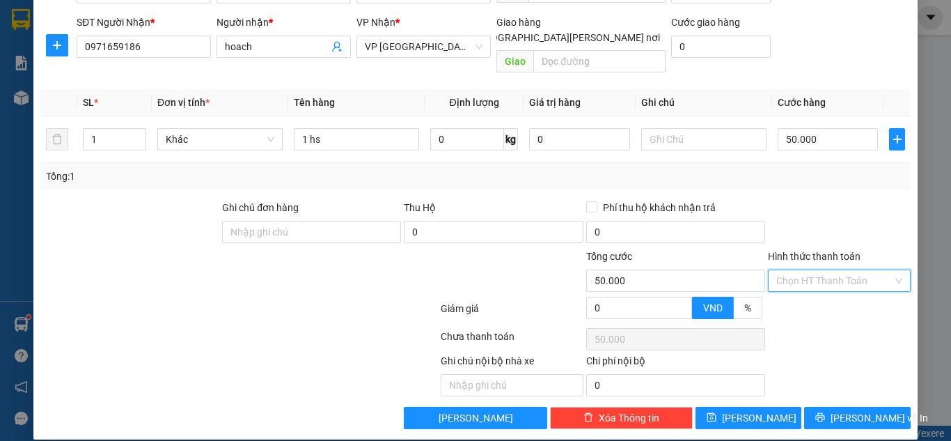
click at [831, 270] on input "Hình thức thanh toán" at bounding box center [834, 280] width 116 height 21
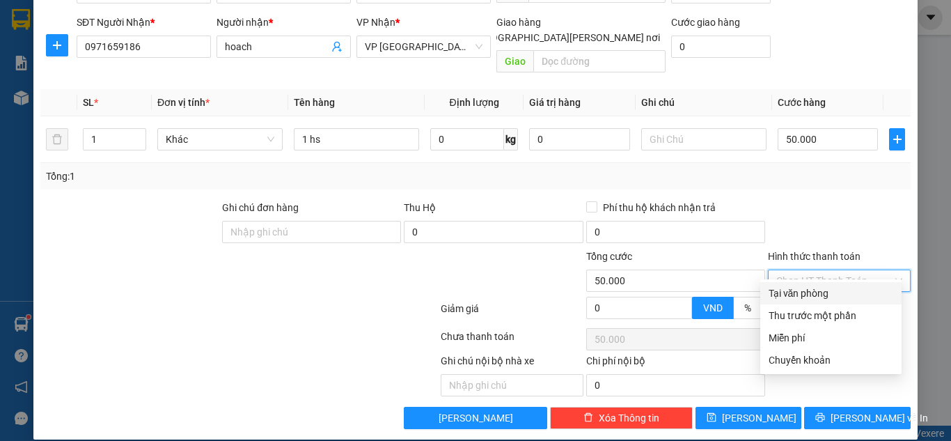
click at [818, 287] on div "Tại văn phòng" at bounding box center [830, 292] width 125 height 15
type input "0"
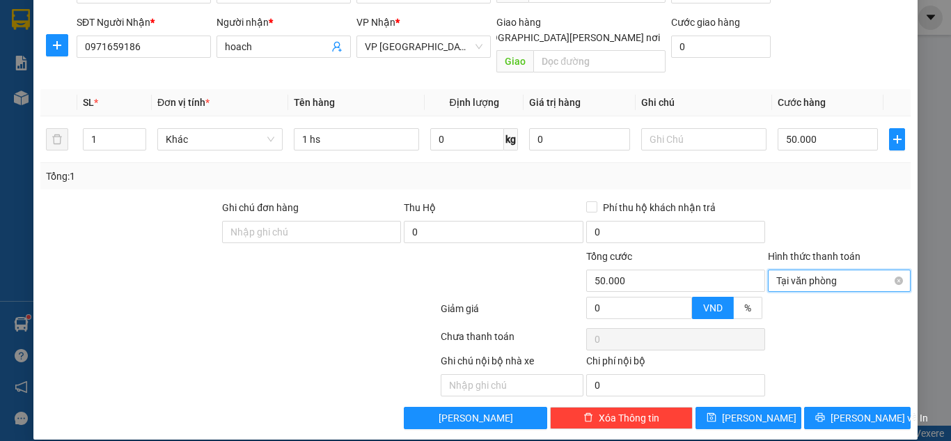
click at [807, 270] on span "Tại văn phòng" at bounding box center [839, 280] width 126 height 21
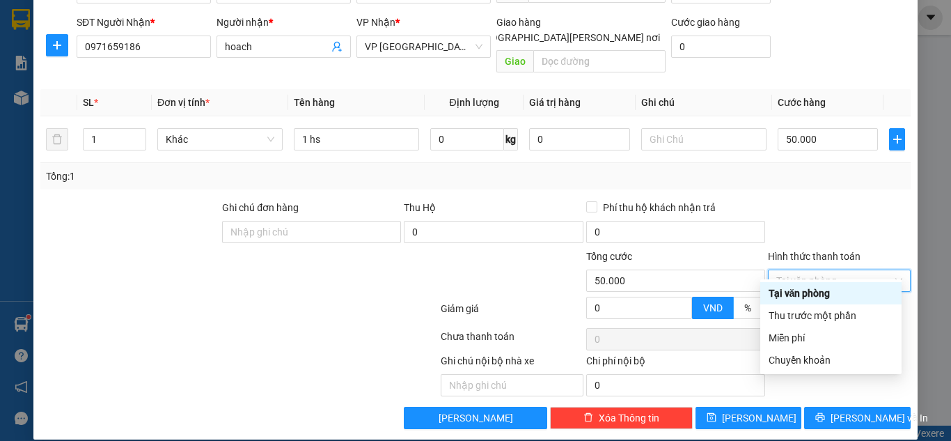
click at [825, 289] on div "Tại văn phòng" at bounding box center [830, 292] width 125 height 15
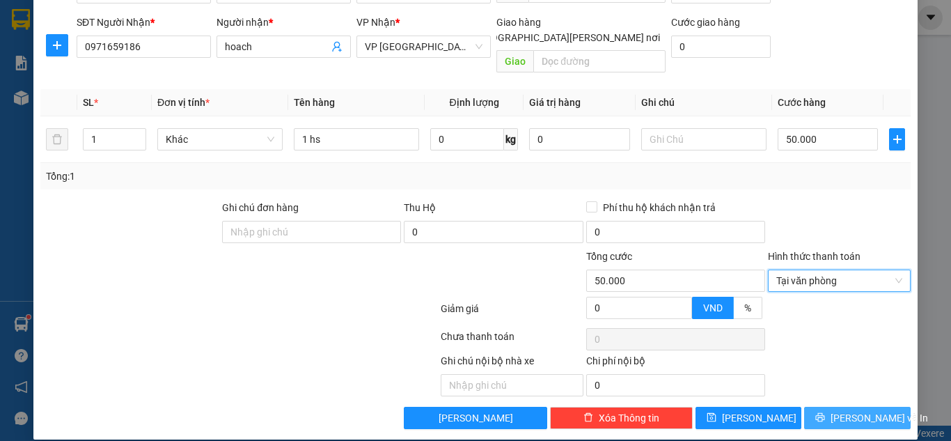
click at [815, 406] on button "[PERSON_NAME] và In" at bounding box center [857, 417] width 106 height 22
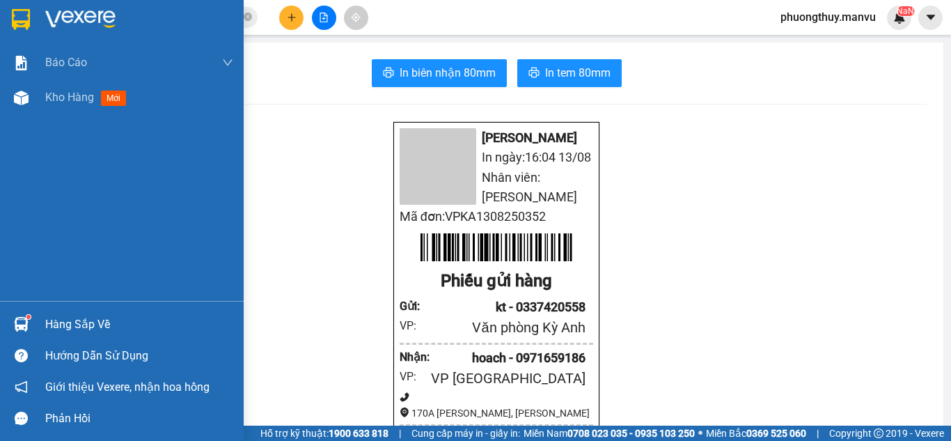
click at [20, 24] on img at bounding box center [21, 19] width 18 height 21
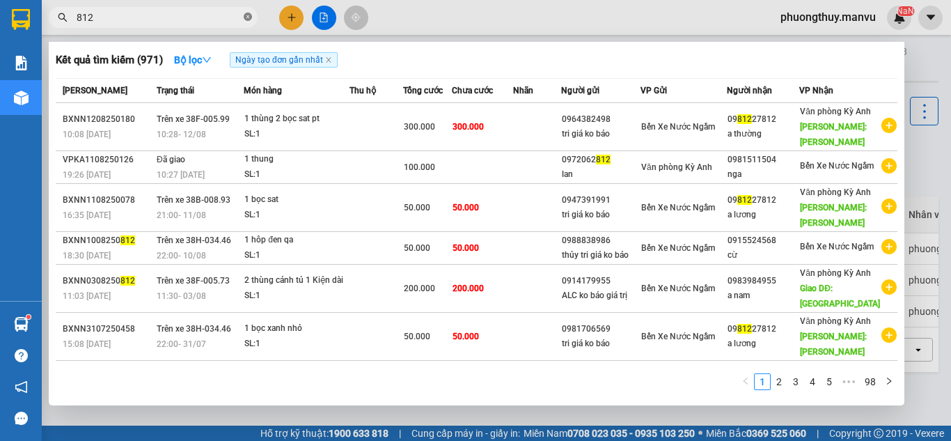
click at [244, 14] on icon "close-circle" at bounding box center [248, 17] width 8 height 8
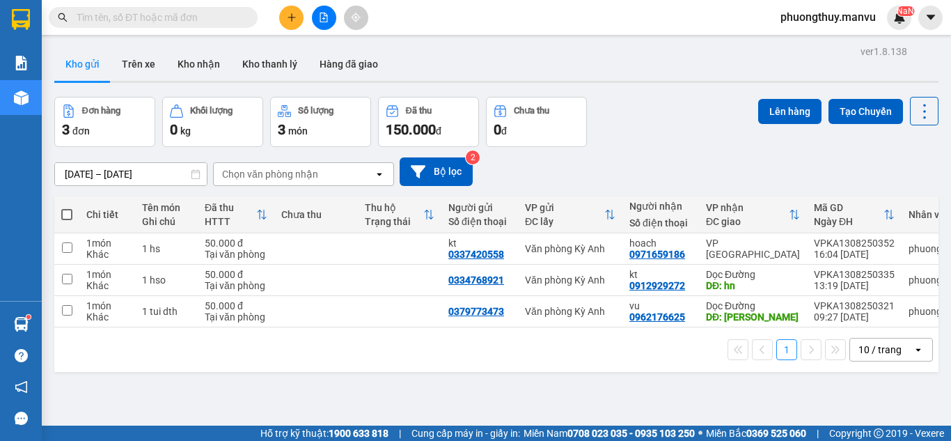
click at [101, 20] on input "text" at bounding box center [159, 17] width 164 height 15
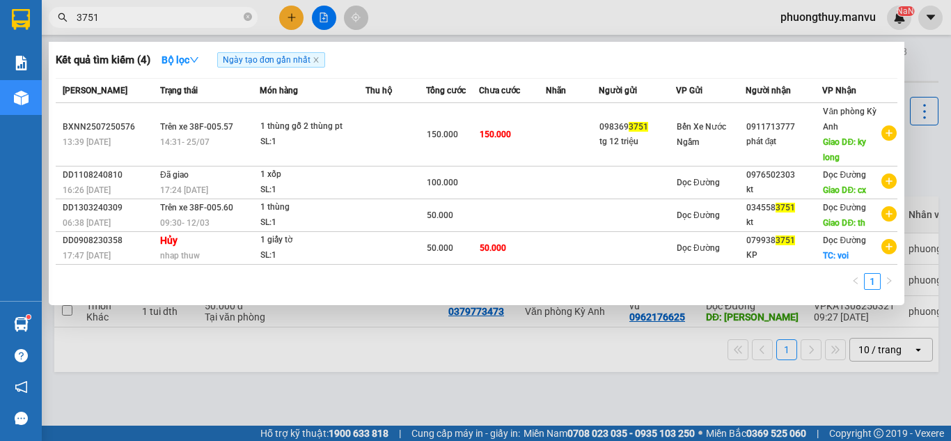
type input "3751"
